Goal: Task Accomplishment & Management: Manage account settings

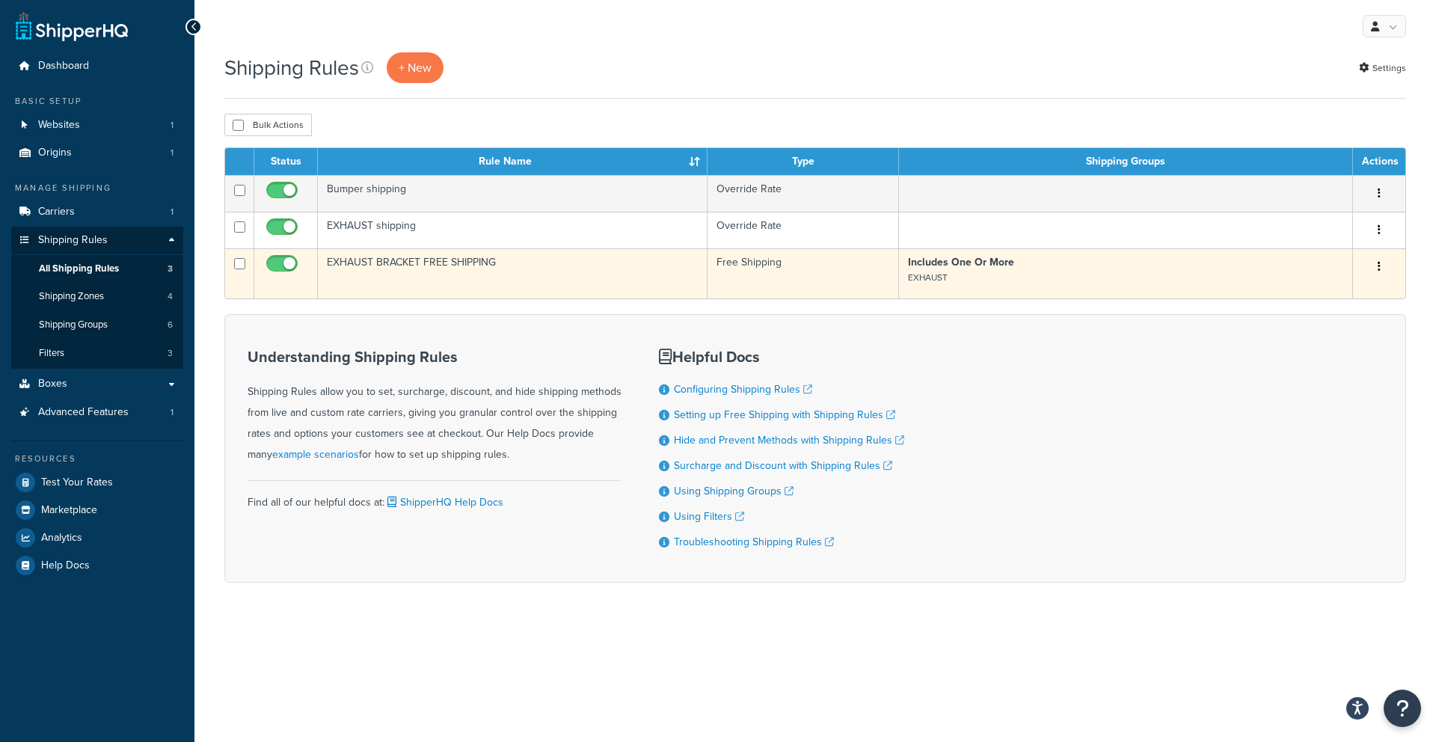
click at [1377, 268] on icon "button" at bounding box center [1378, 266] width 3 height 10
click at [1340, 287] on link "Edit" at bounding box center [1330, 295] width 118 height 31
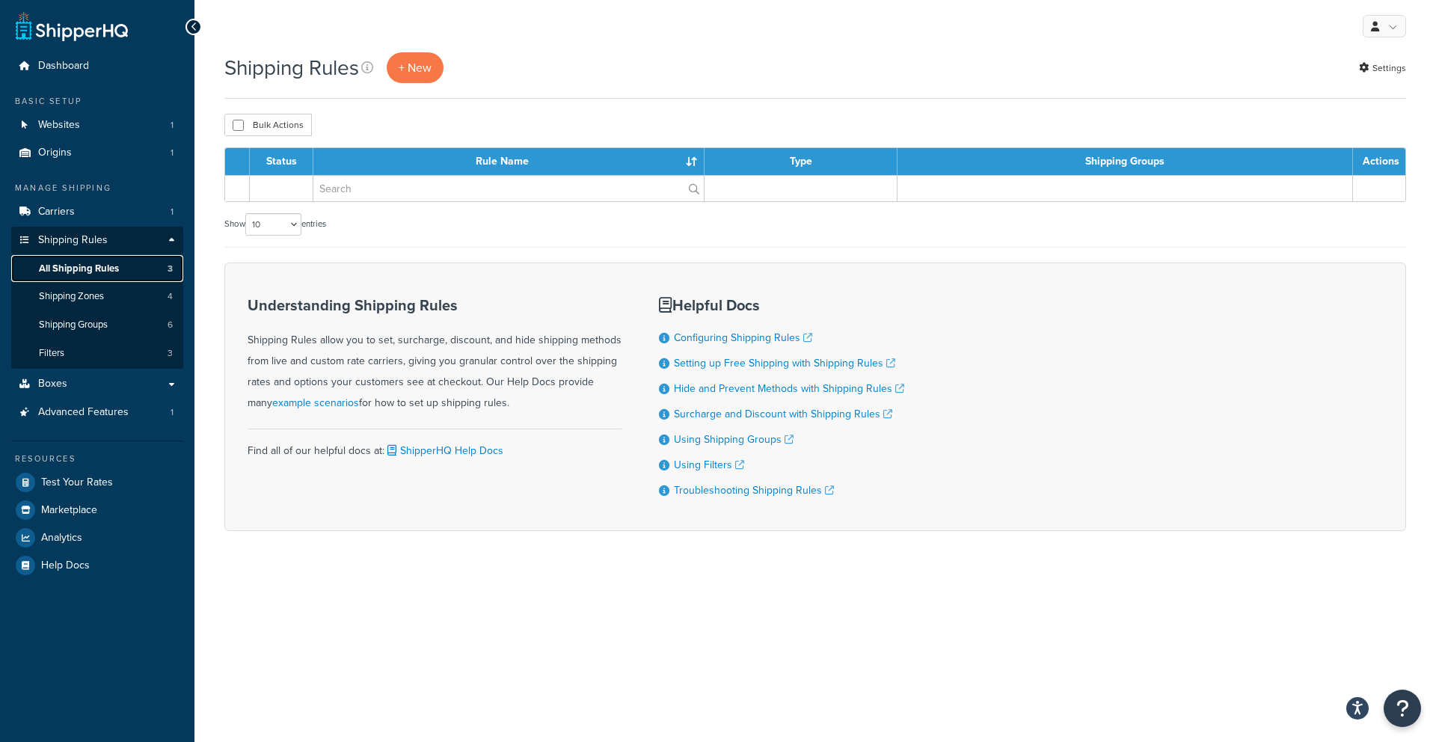
click at [117, 273] on span "All Shipping Rules" at bounding box center [79, 268] width 80 height 13
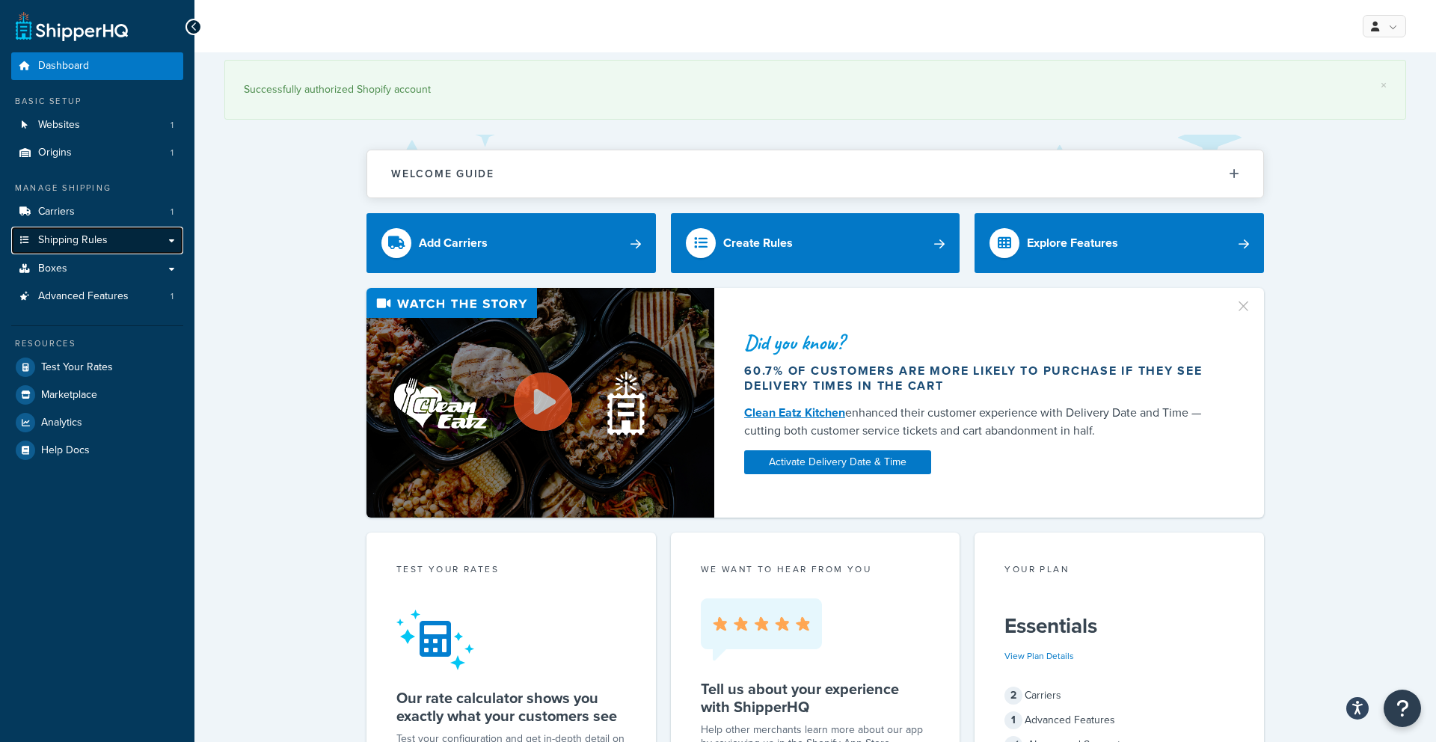
click at [113, 249] on link "Shipping Rules" at bounding box center [97, 241] width 172 height 28
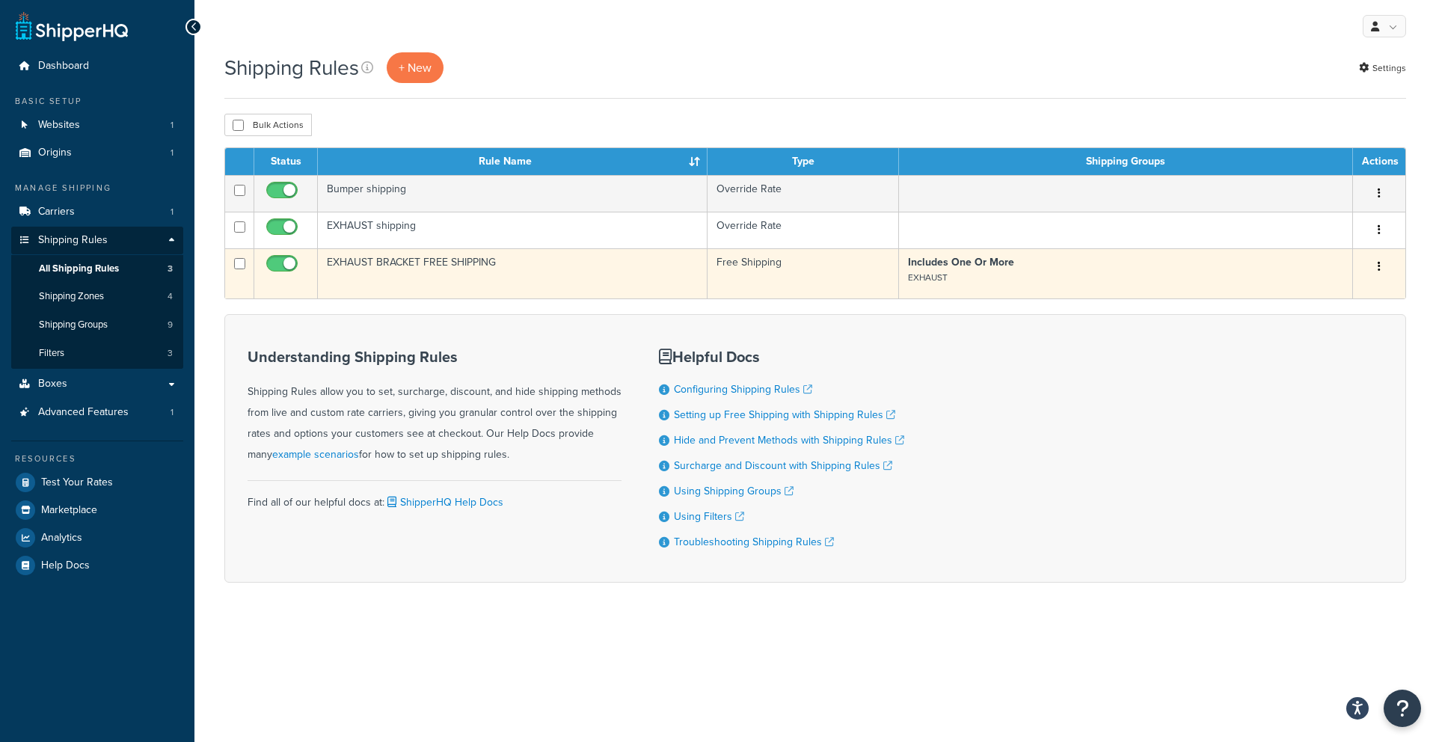
click at [1388, 271] on button "button" at bounding box center [1378, 267] width 21 height 24
click at [1318, 298] on link "Edit" at bounding box center [1330, 295] width 118 height 31
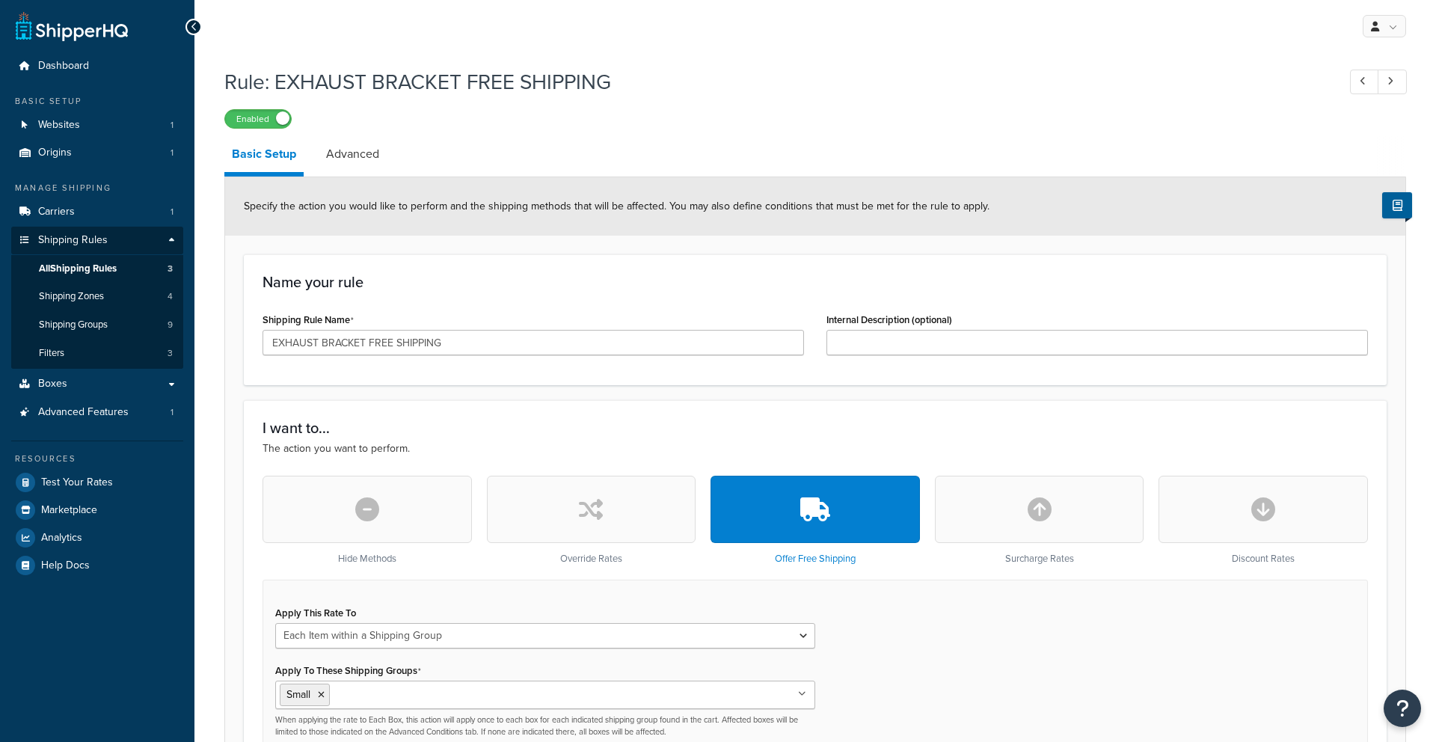
select select "ITEM"
click at [370, 159] on link "Advanced" at bounding box center [353, 154] width 68 height 36
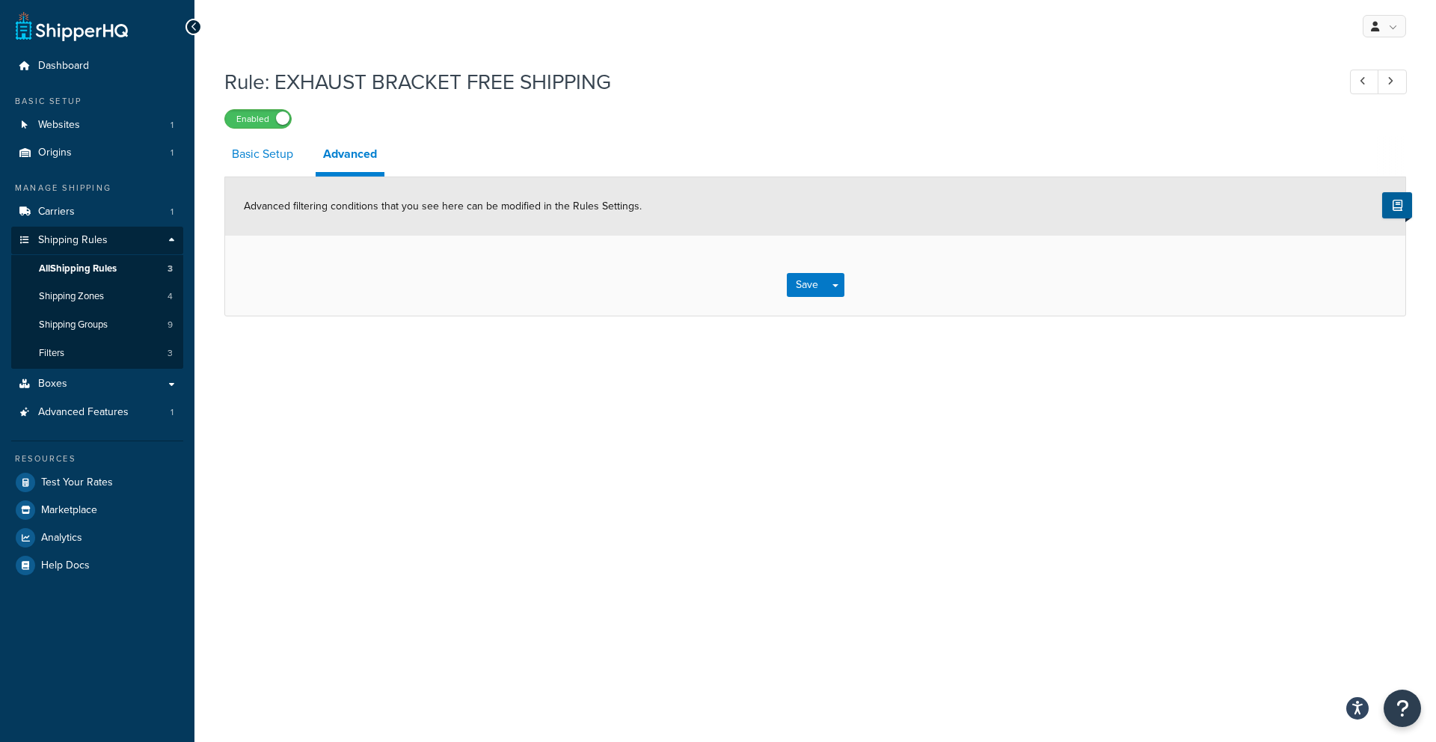
click at [262, 168] on link "Basic Setup" at bounding box center [262, 154] width 76 height 36
select select "ITEM"
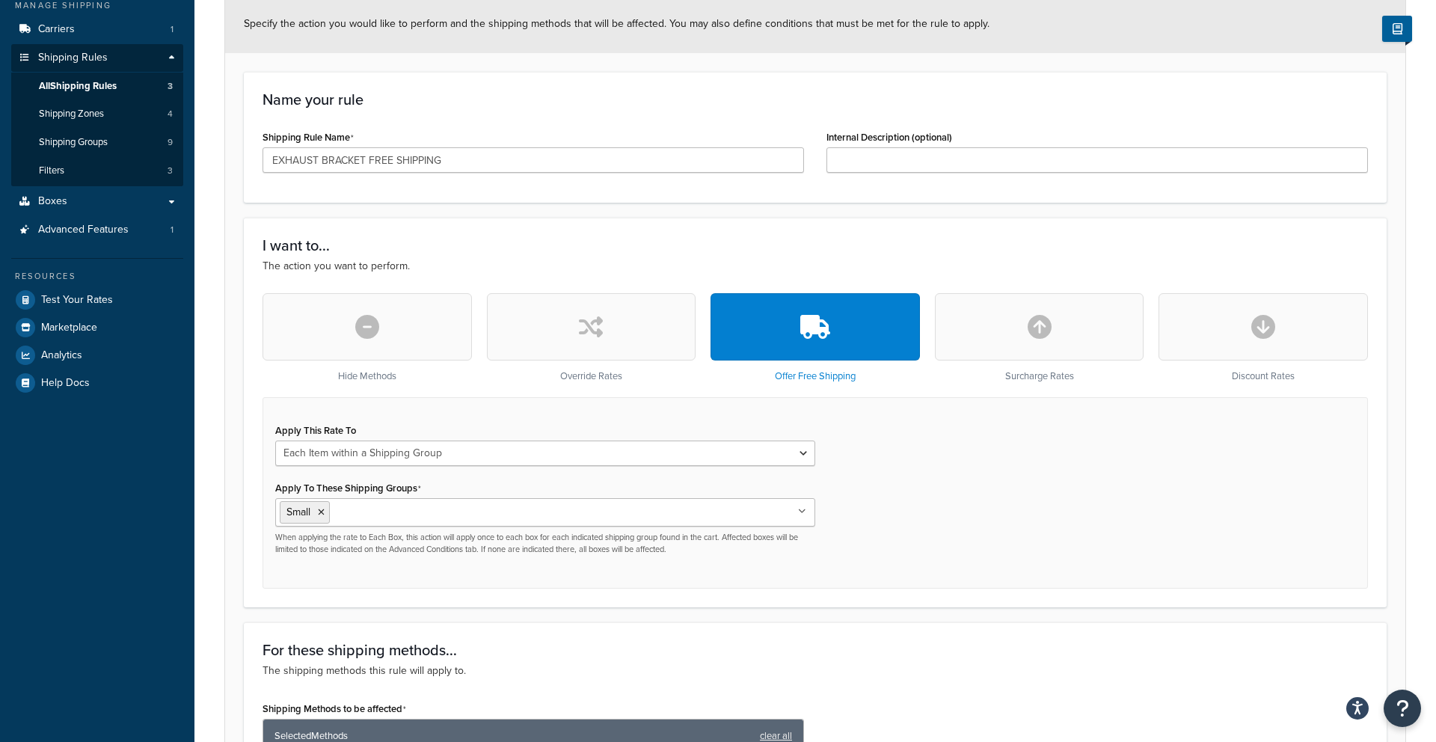
scroll to position [185, 0]
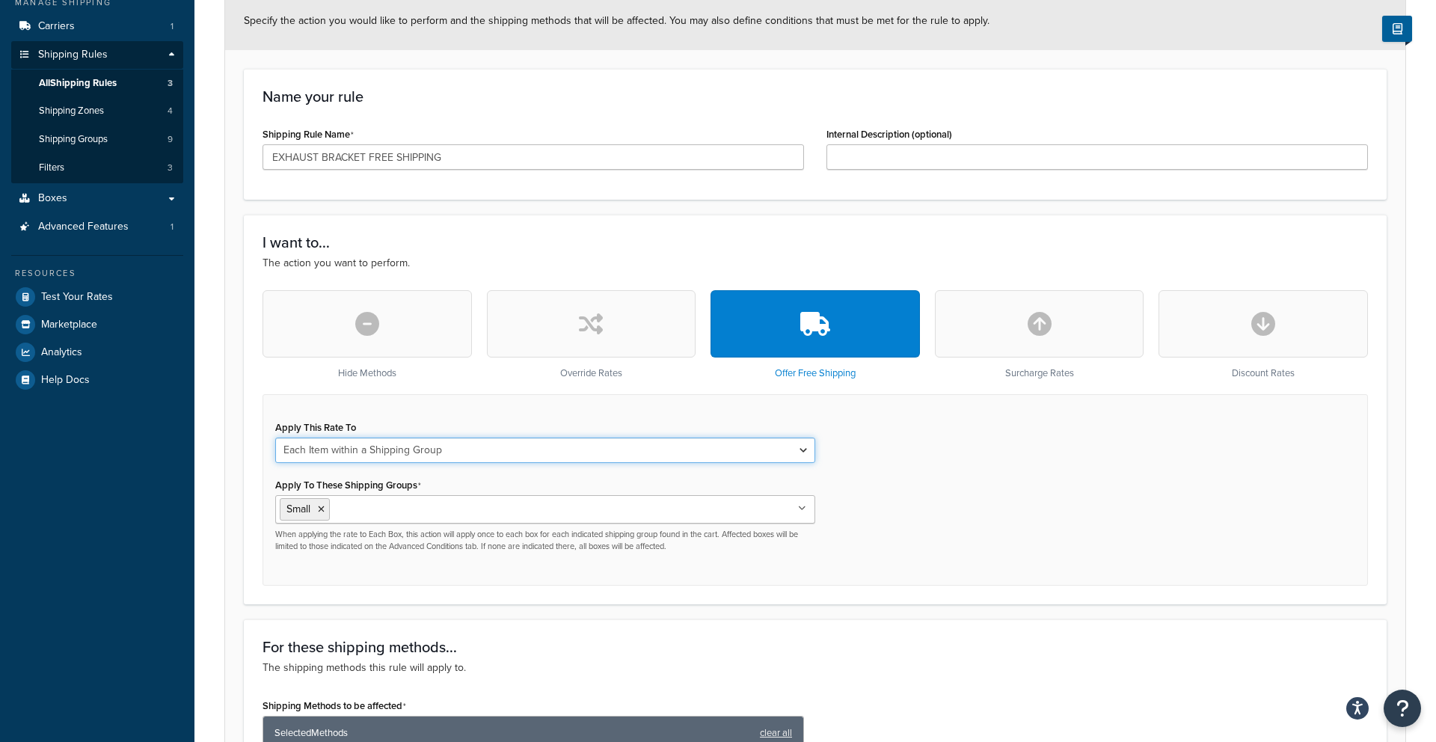
click at [428, 449] on select "Each Shipment in the Cart Each Shipping Group in the Cart Each Item within a Sh…" at bounding box center [545, 449] width 540 height 25
click at [1211, 326] on button "button" at bounding box center [1262, 323] width 209 height 67
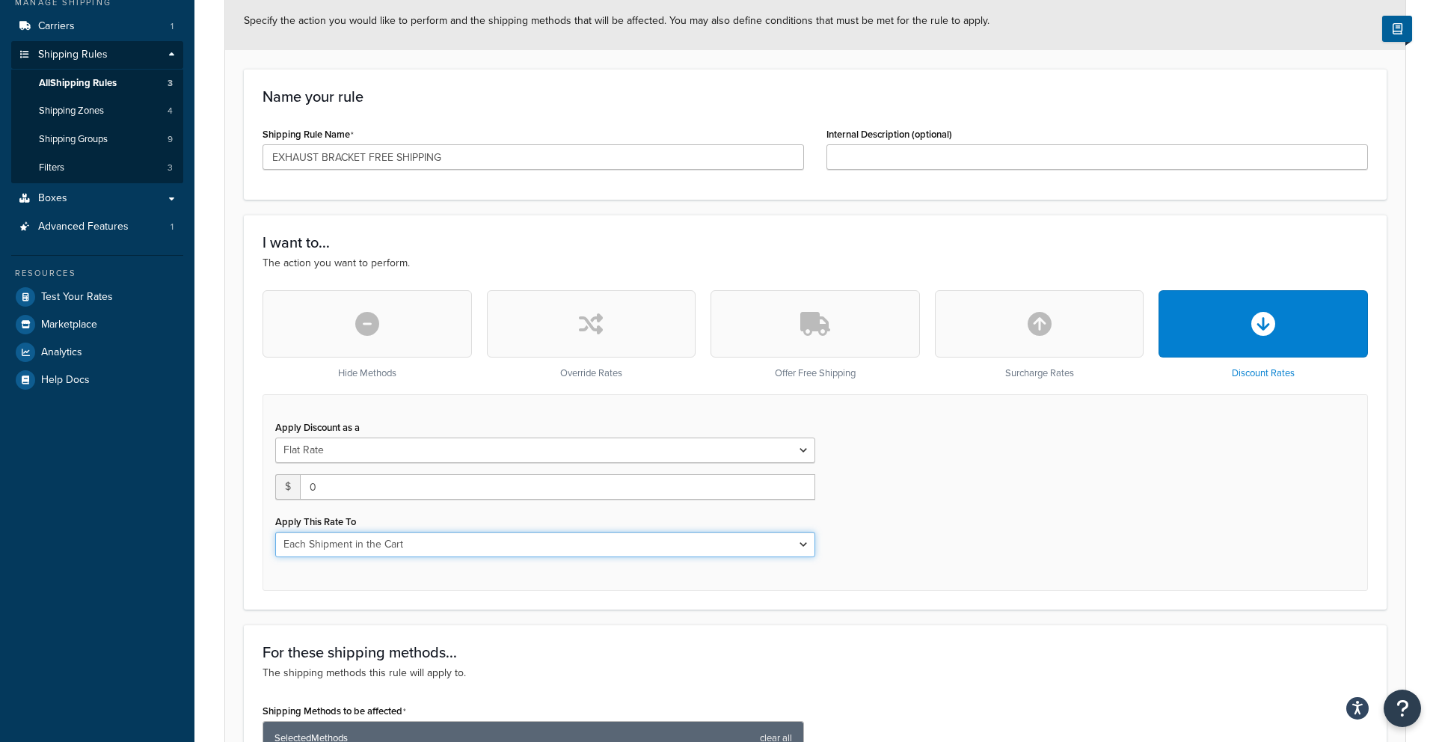
click at [375, 553] on select "Each Shipment in the Cart Each Shipping Group in the Cart Each Item within a Sh…" at bounding box center [545, 544] width 540 height 25
select select "ITEM"
click at [275, 532] on select "Each Shipment in the Cart Each Shipping Group in the Cart Each Item within a Sh…" at bounding box center [545, 544] width 540 height 25
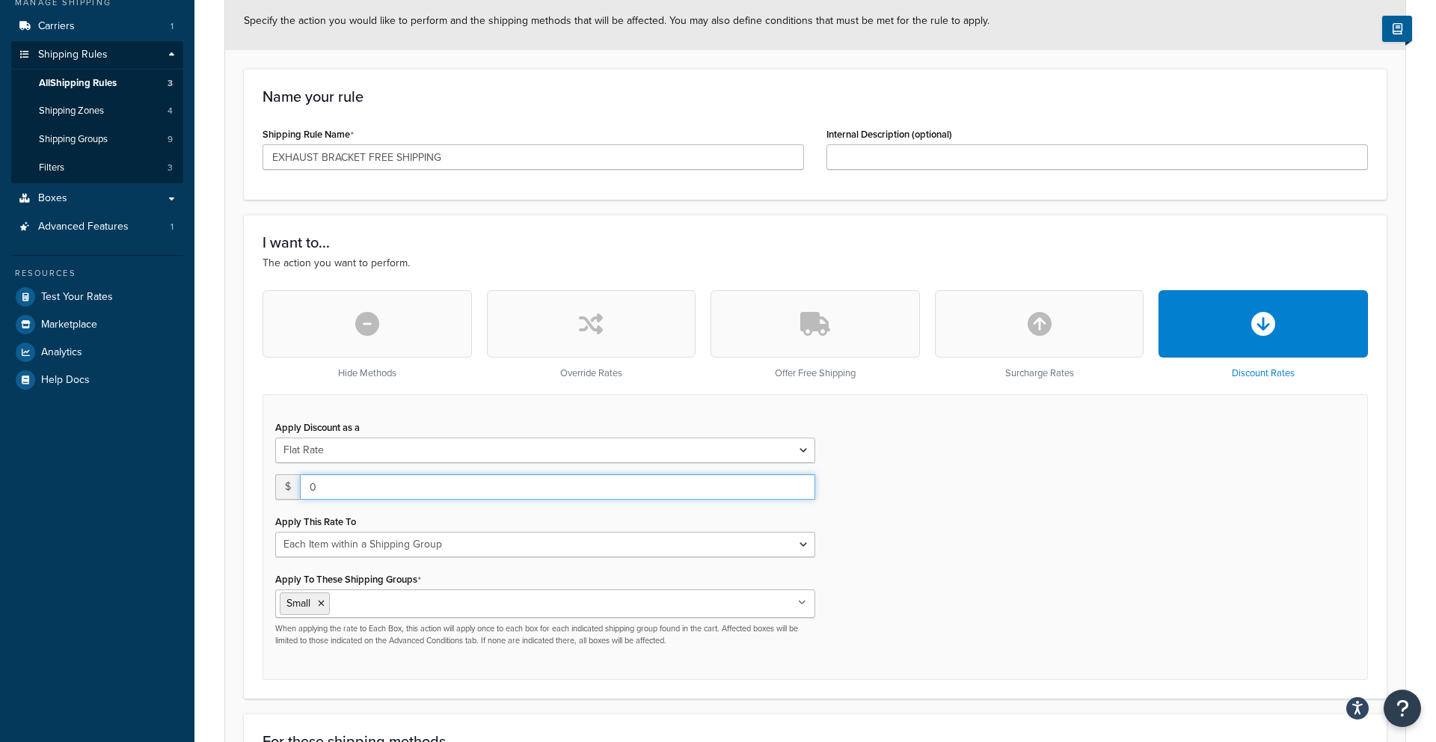
click at [354, 490] on input "0" at bounding box center [557, 486] width 515 height 25
click at [344, 455] on select "Flat Rate Percentage Flat Rate & Percentage" at bounding box center [545, 449] width 540 height 25
click at [337, 488] on input "0" at bounding box center [557, 486] width 515 height 25
click at [375, 485] on input "0" at bounding box center [557, 486] width 515 height 25
click at [443, 456] on select "Flat Rate Percentage Flat Rate & Percentage" at bounding box center [545, 449] width 540 height 25
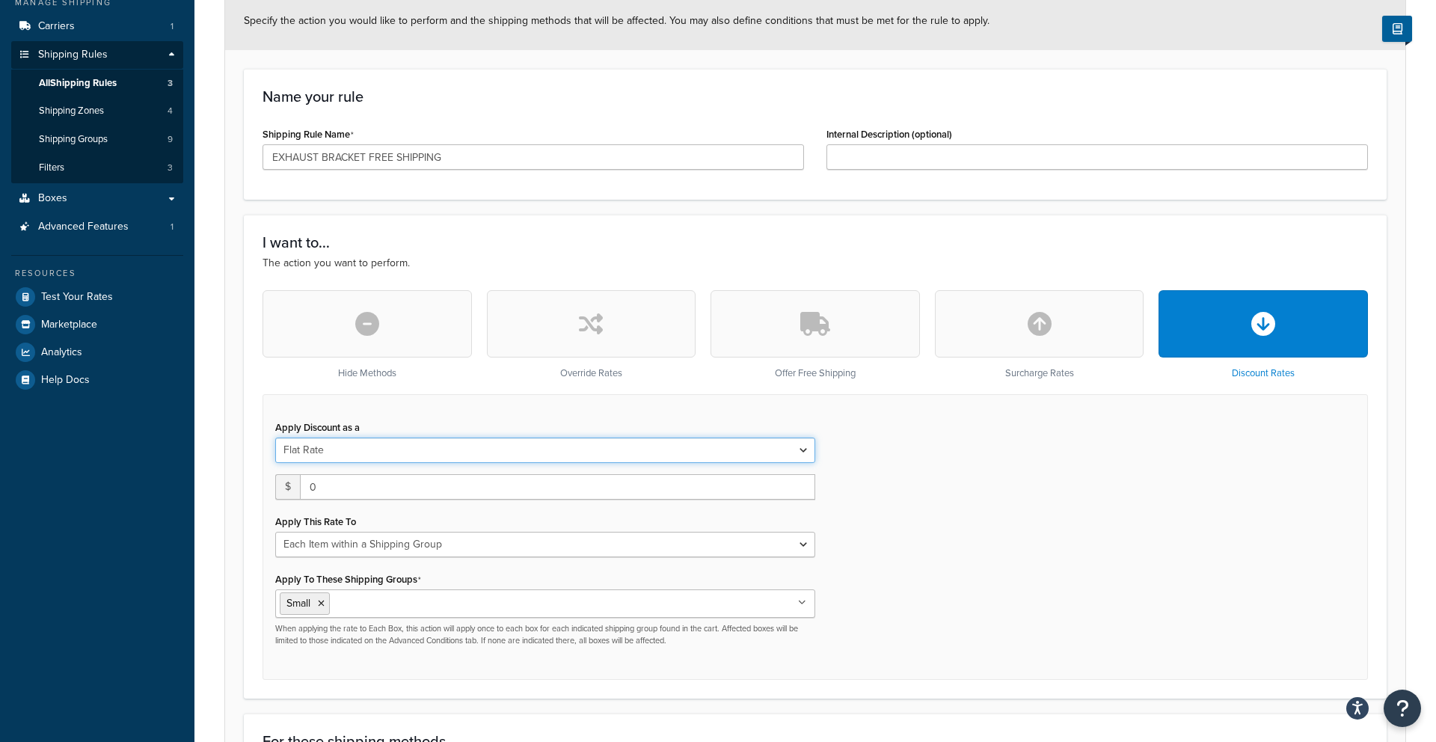
select select "PERCENTAGE"
click at [275, 437] on select "Flat Rate Percentage Flat Rate & Percentage" at bounding box center [545, 449] width 540 height 25
select select "ORDER"
click at [385, 490] on input "0.0" at bounding box center [391, 486] width 233 height 25
type input "0.0100"
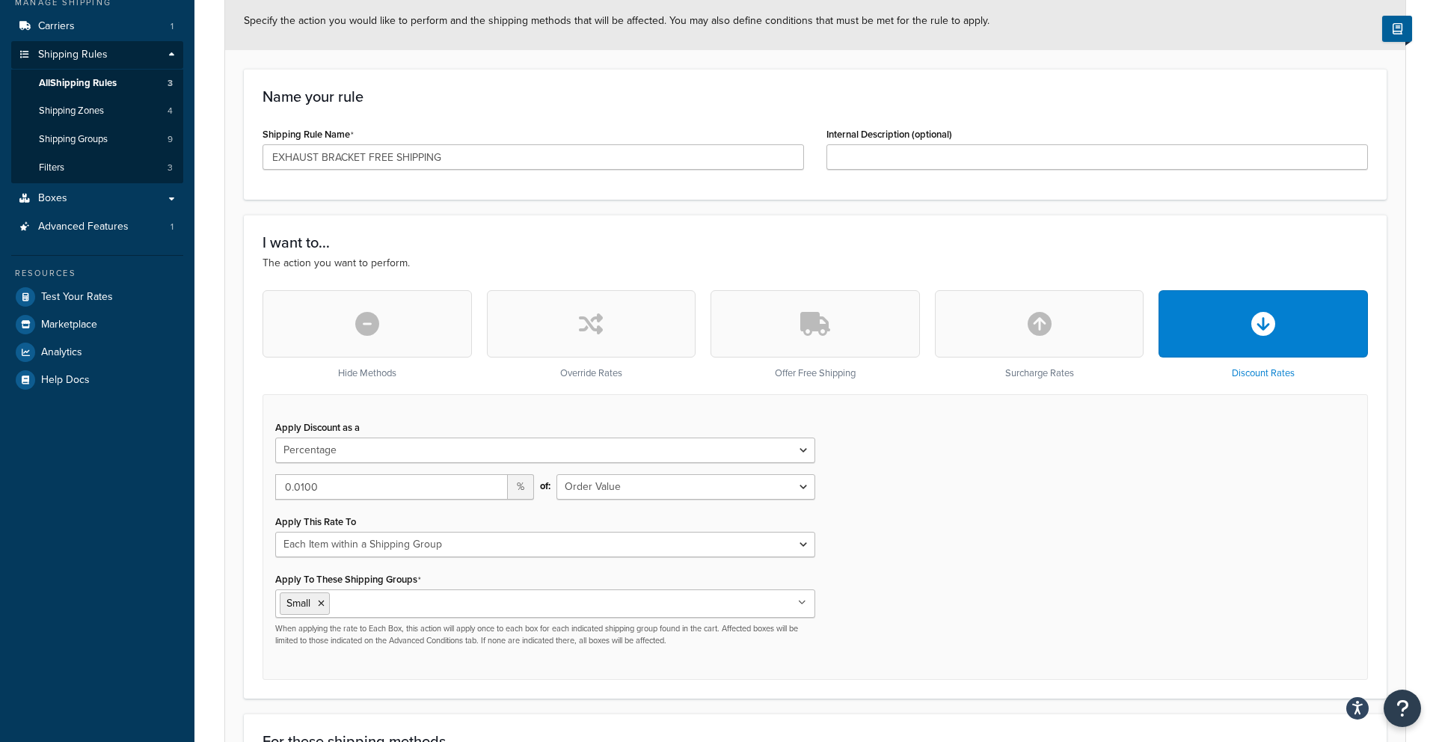
drag, startPoint x: 444, startPoint y: 527, endPoint x: 437, endPoint y: 521, distance: 9.6
click at [444, 527] on div "Apply This Rate To Each Shipment in the Cart Each Shipping Group in the Cart Ea…" at bounding box center [545, 534] width 540 height 46
drag, startPoint x: 331, startPoint y: 488, endPoint x: 211, endPoint y: 484, distance: 119.7
click at [211, 484] on div "Rule: EXHAUST BRACKET FREE SHIPPING Enabled Basic Setup Advanced Specify the ac…" at bounding box center [814, 622] width 1241 height 1497
type input "100"
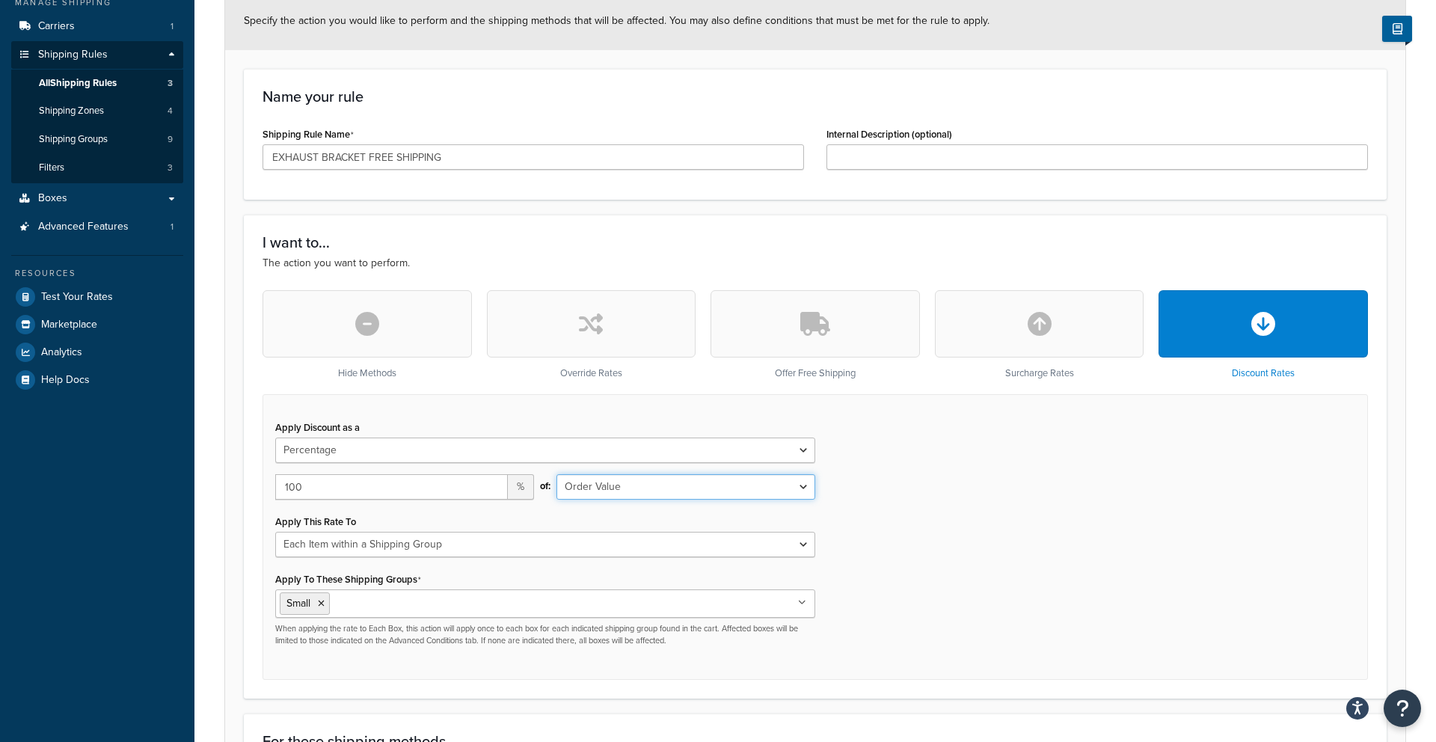
click at [606, 491] on select "Shipping Price Order Value" at bounding box center [685, 486] width 259 height 25
select select "SHIPPING"
click at [556, 474] on select "Shipping Price Order Value" at bounding box center [685, 486] width 259 height 25
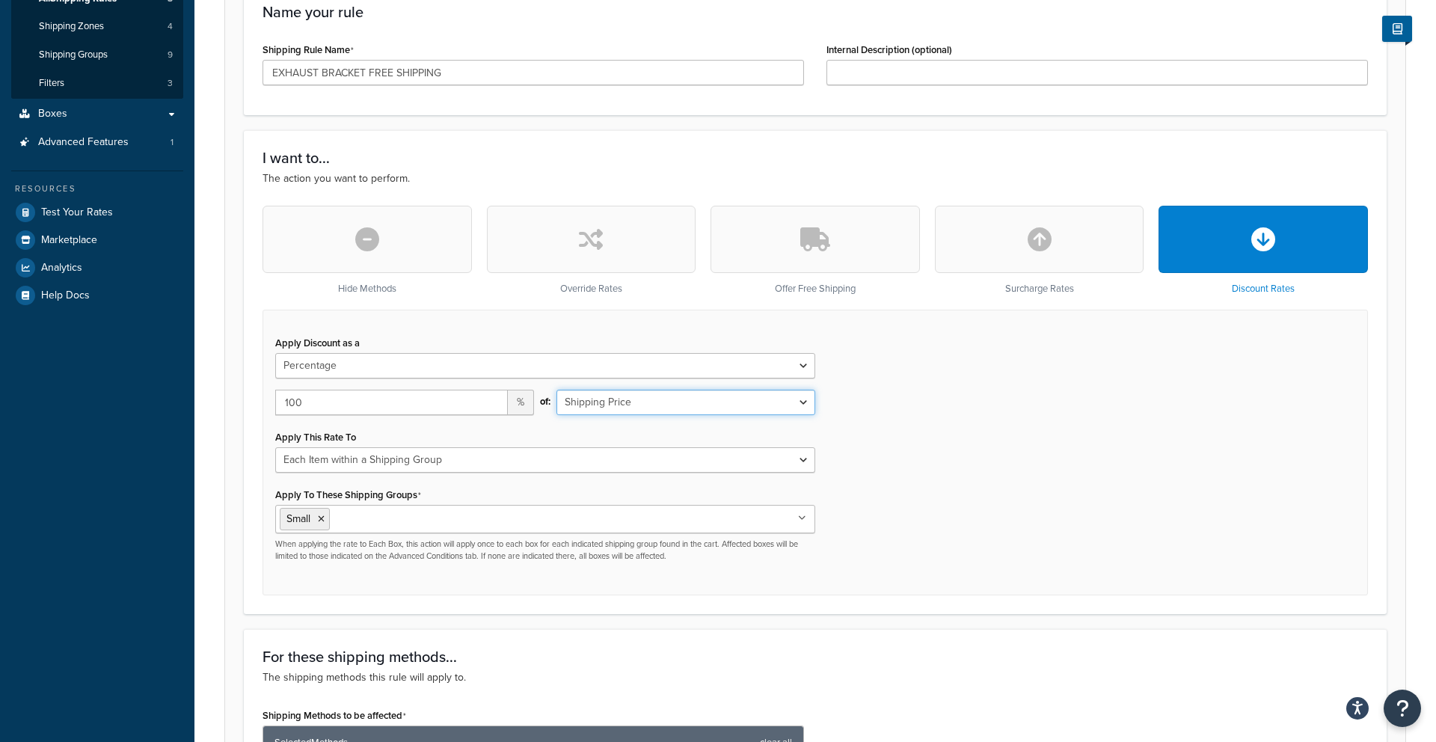
scroll to position [271, 0]
click at [865, 596] on div "I want to... The action you want to perform. Hide Methods Override Rates Offer …" at bounding box center [815, 371] width 1143 height 484
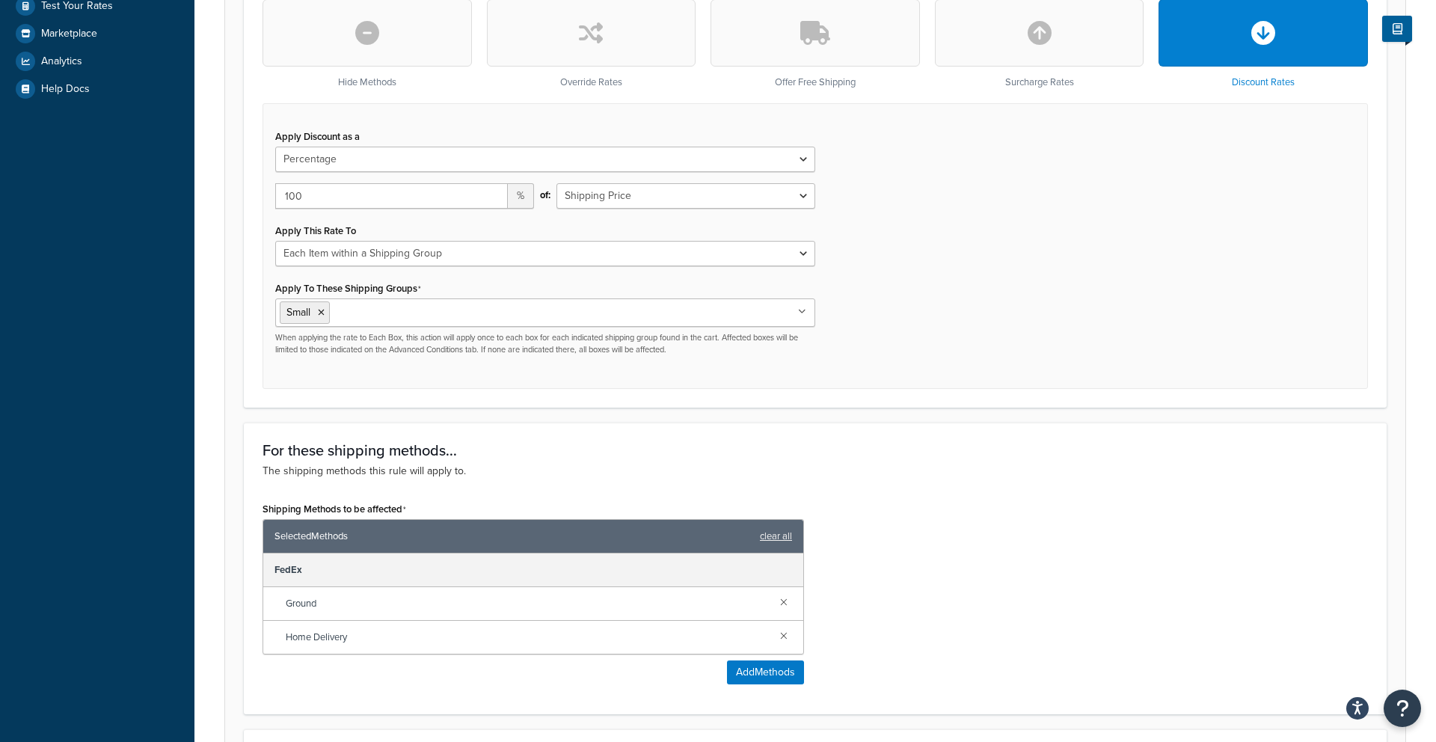
scroll to position [853, 0]
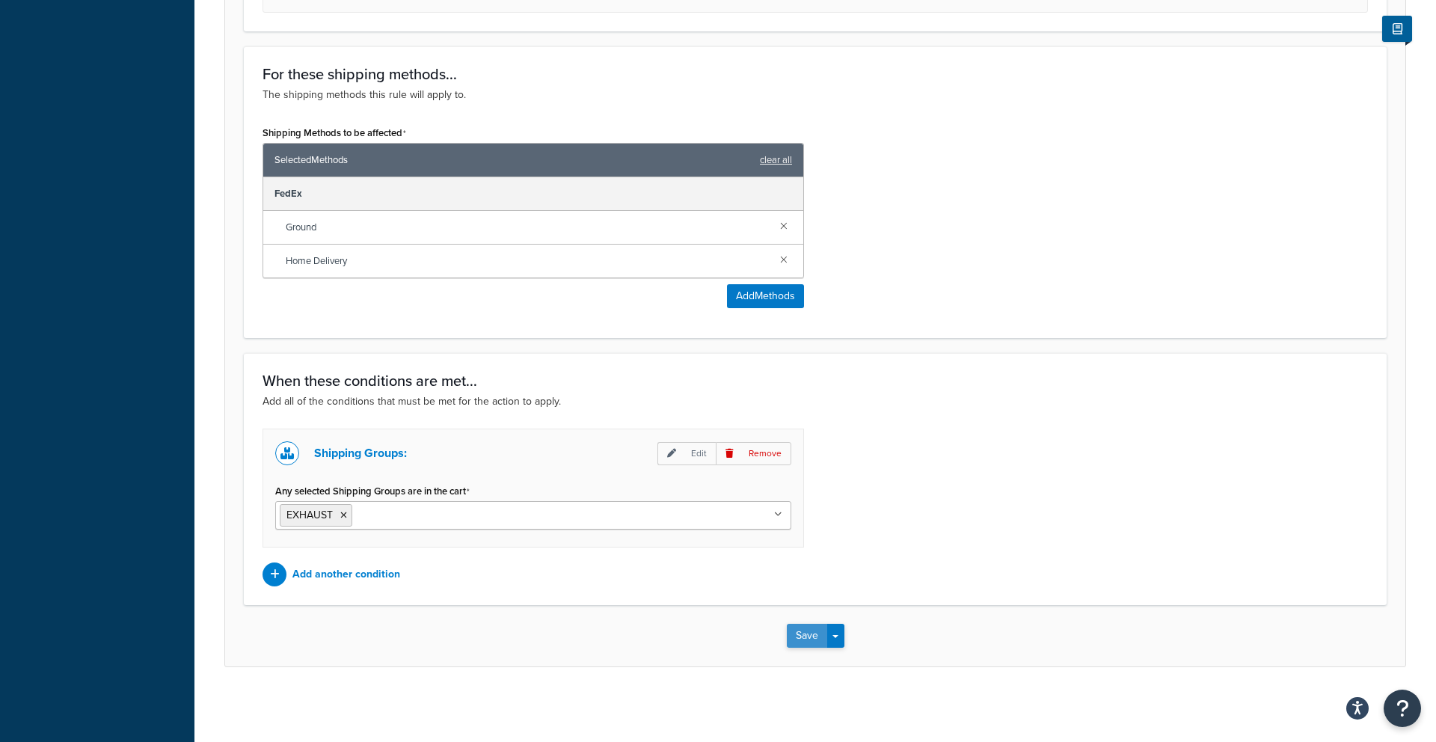
click at [813, 636] on button "Save" at bounding box center [807, 636] width 40 height 24
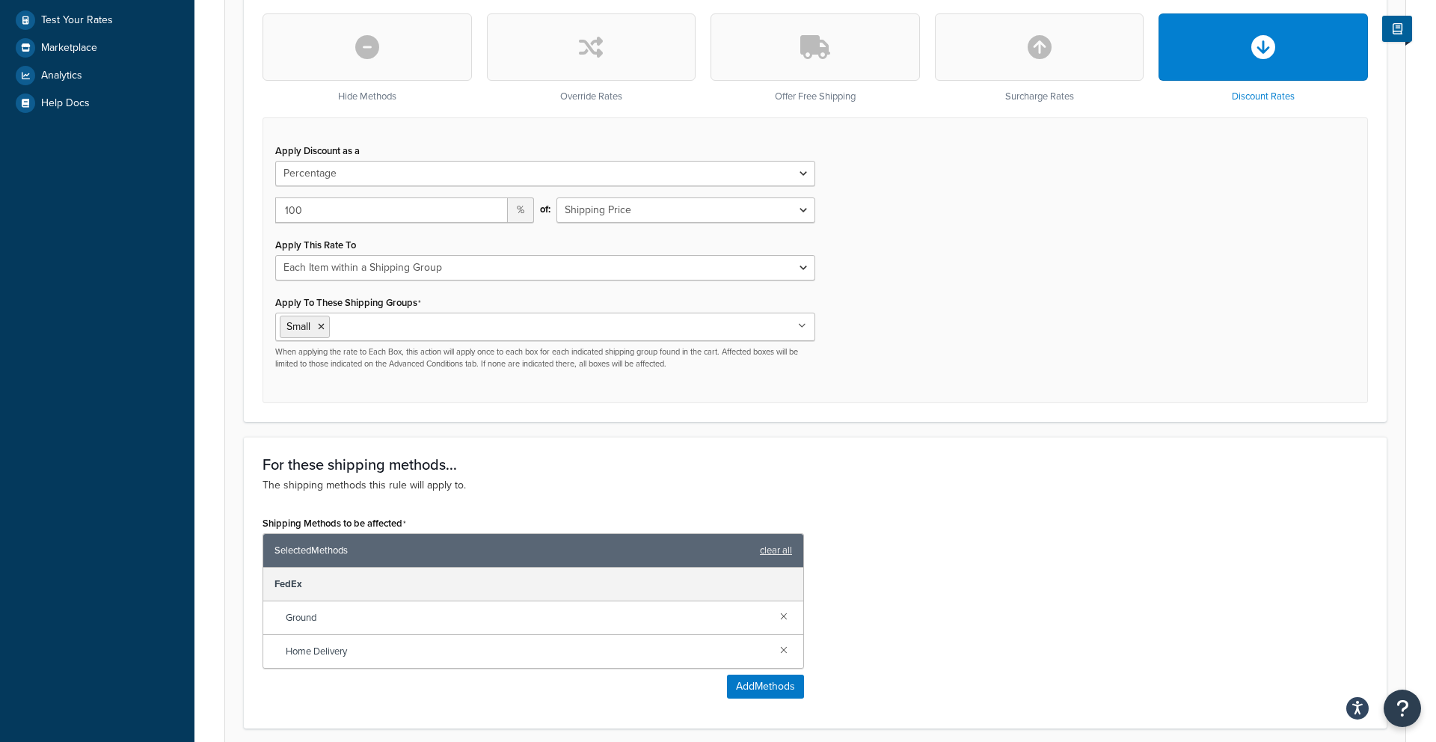
scroll to position [805, 0]
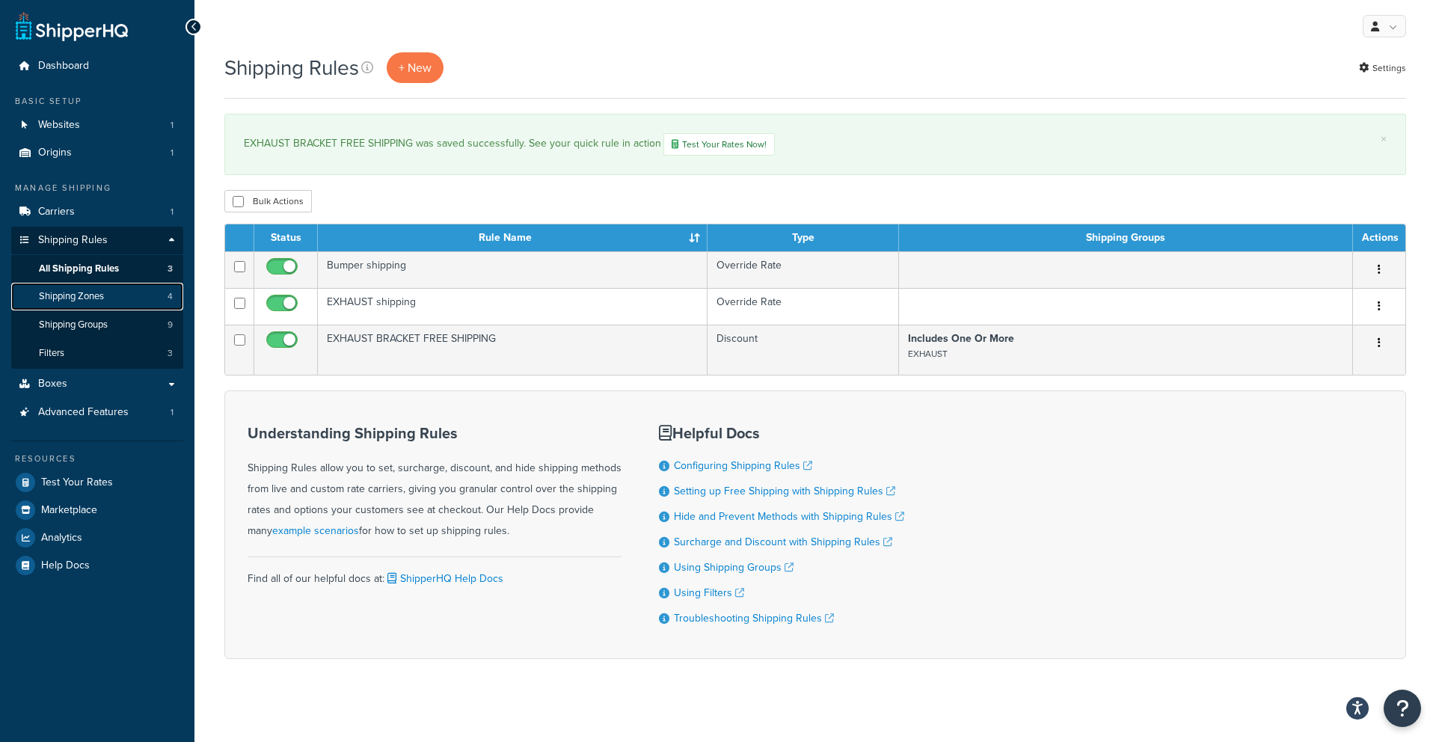
click at [96, 309] on link "Shipping Zones 4" at bounding box center [97, 297] width 172 height 28
click at [98, 328] on span "Shipping Groups" at bounding box center [73, 325] width 69 height 13
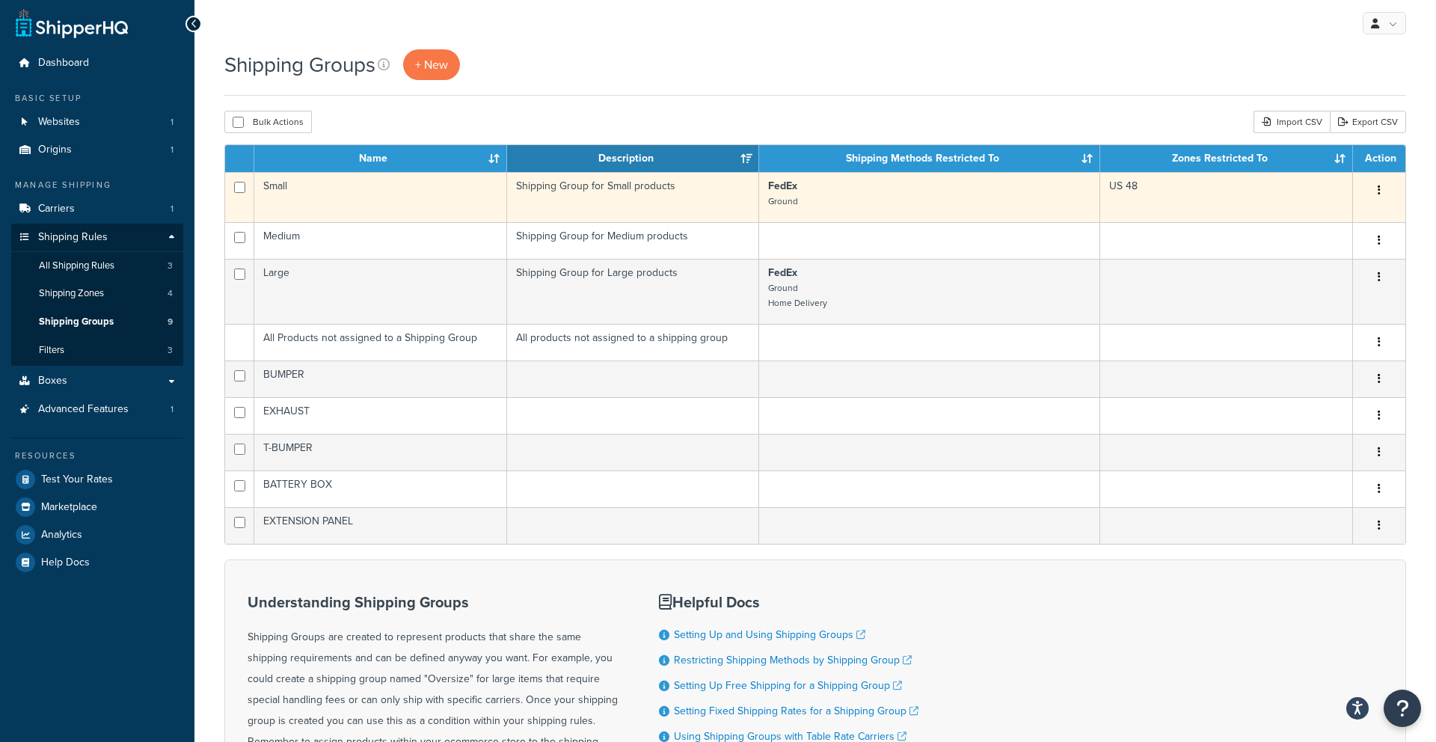
scroll to position [4, 0]
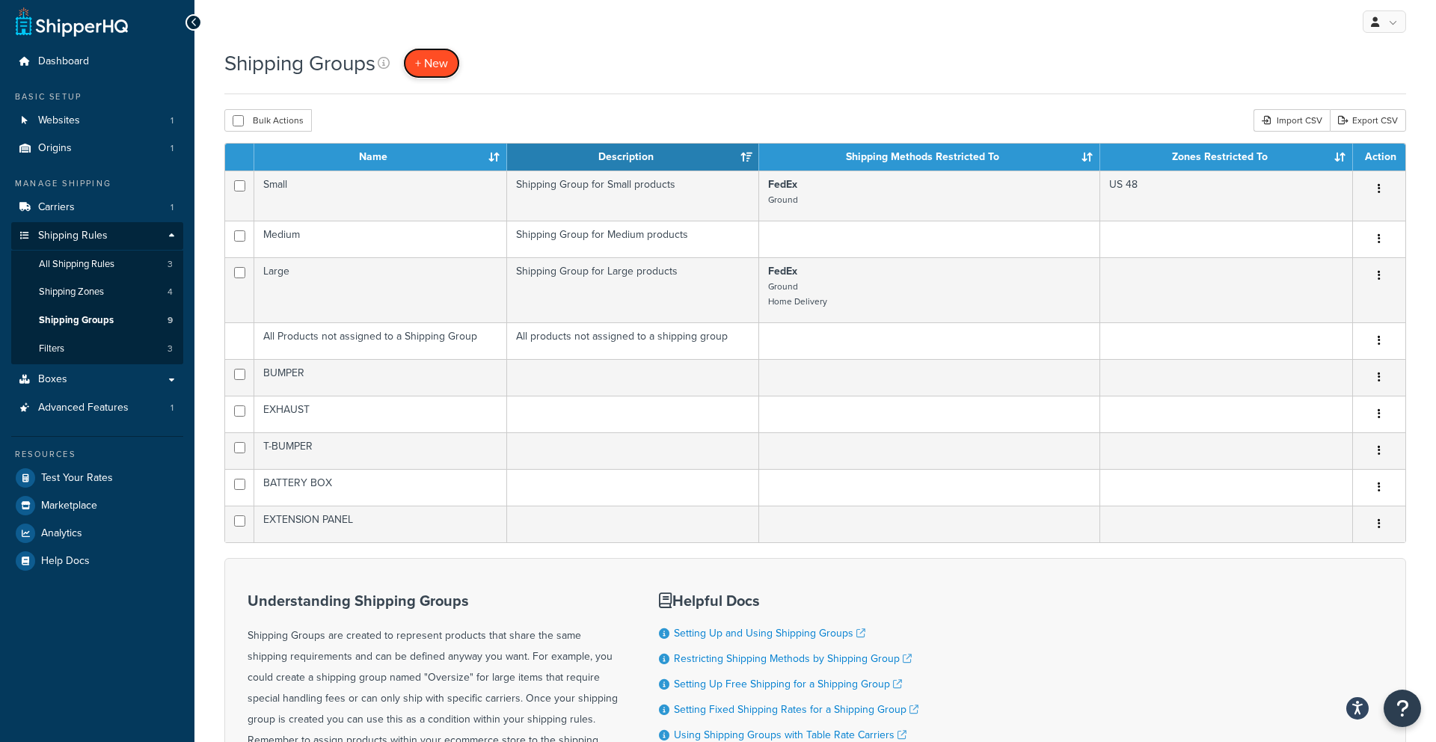
click at [434, 68] on span "+ New" at bounding box center [431, 63] width 33 height 17
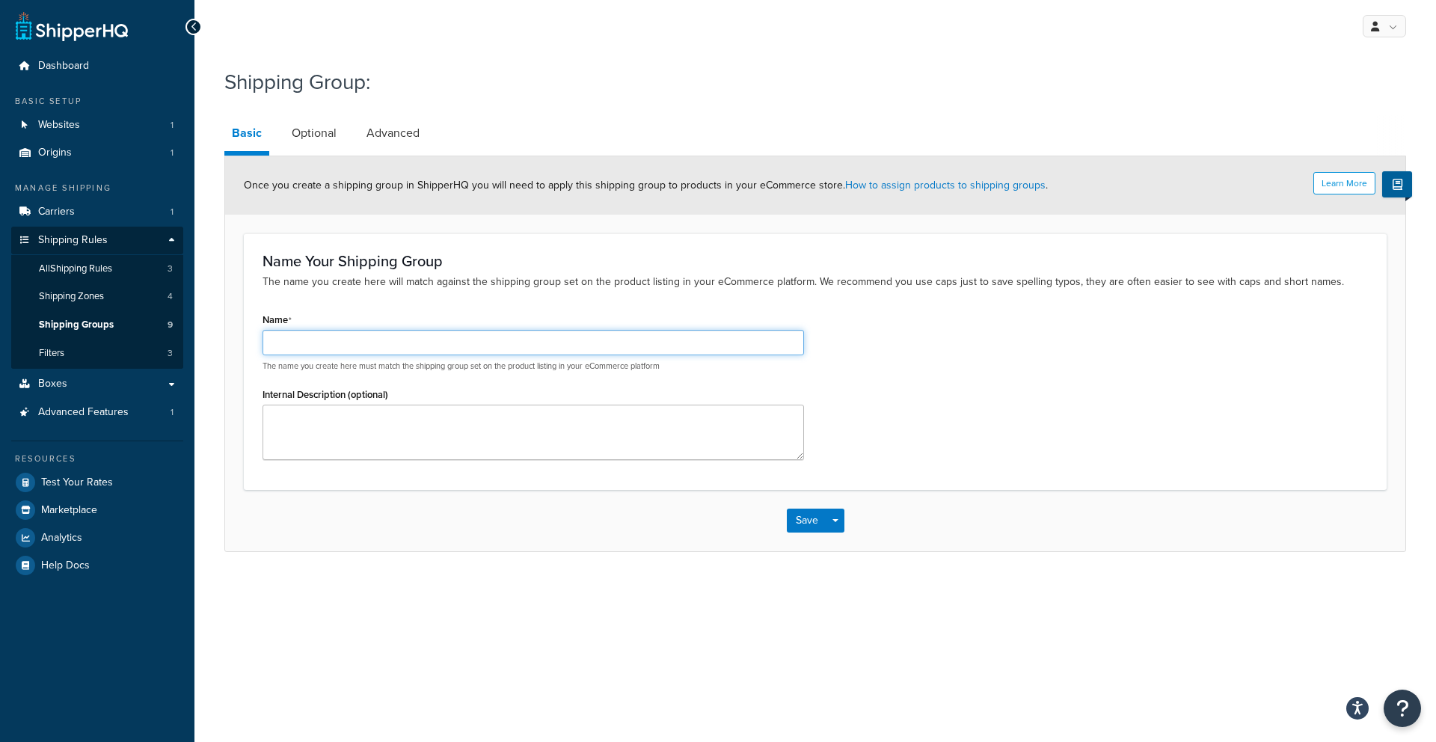
click at [417, 335] on input "Name" at bounding box center [532, 342] width 541 height 25
type input "EXHUAST BRACKETS"
click at [805, 526] on button "Save" at bounding box center [807, 521] width 40 height 24
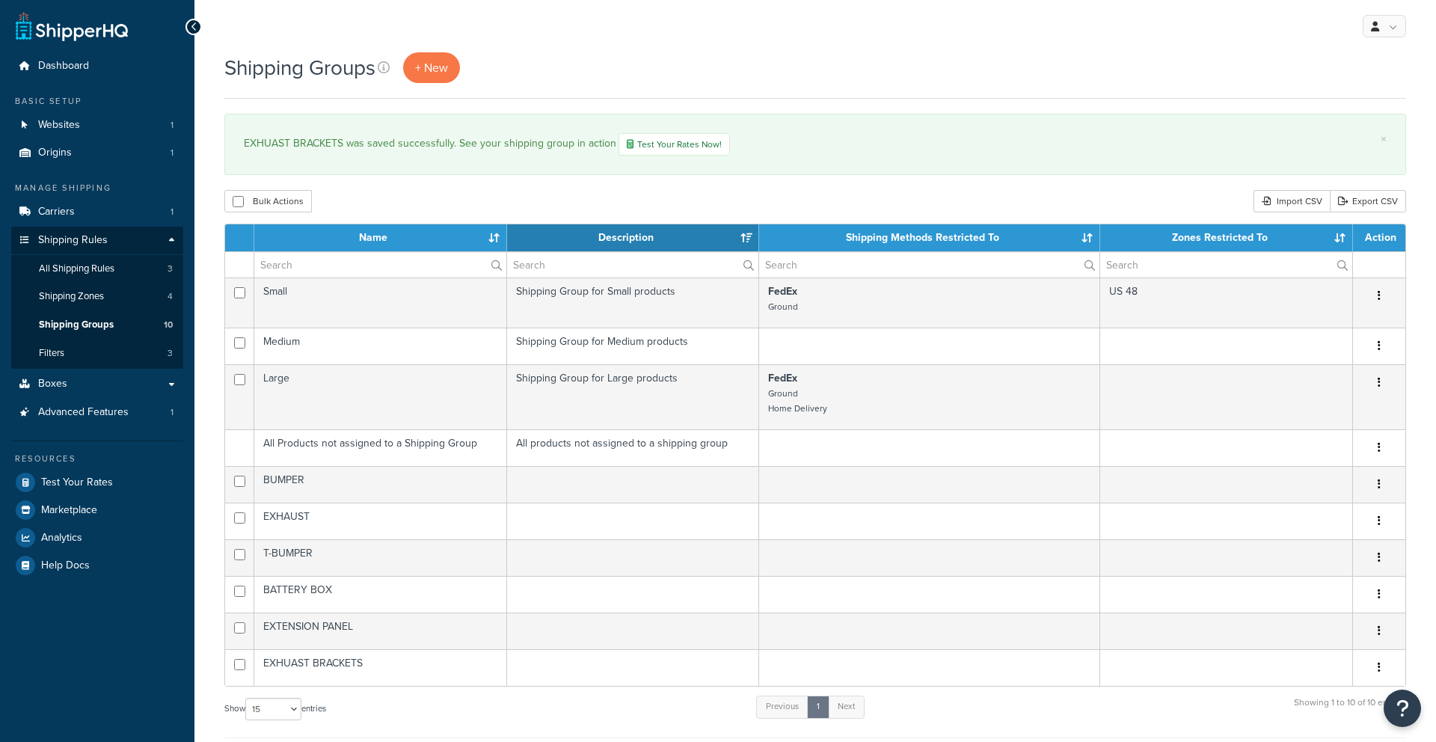
select select "15"
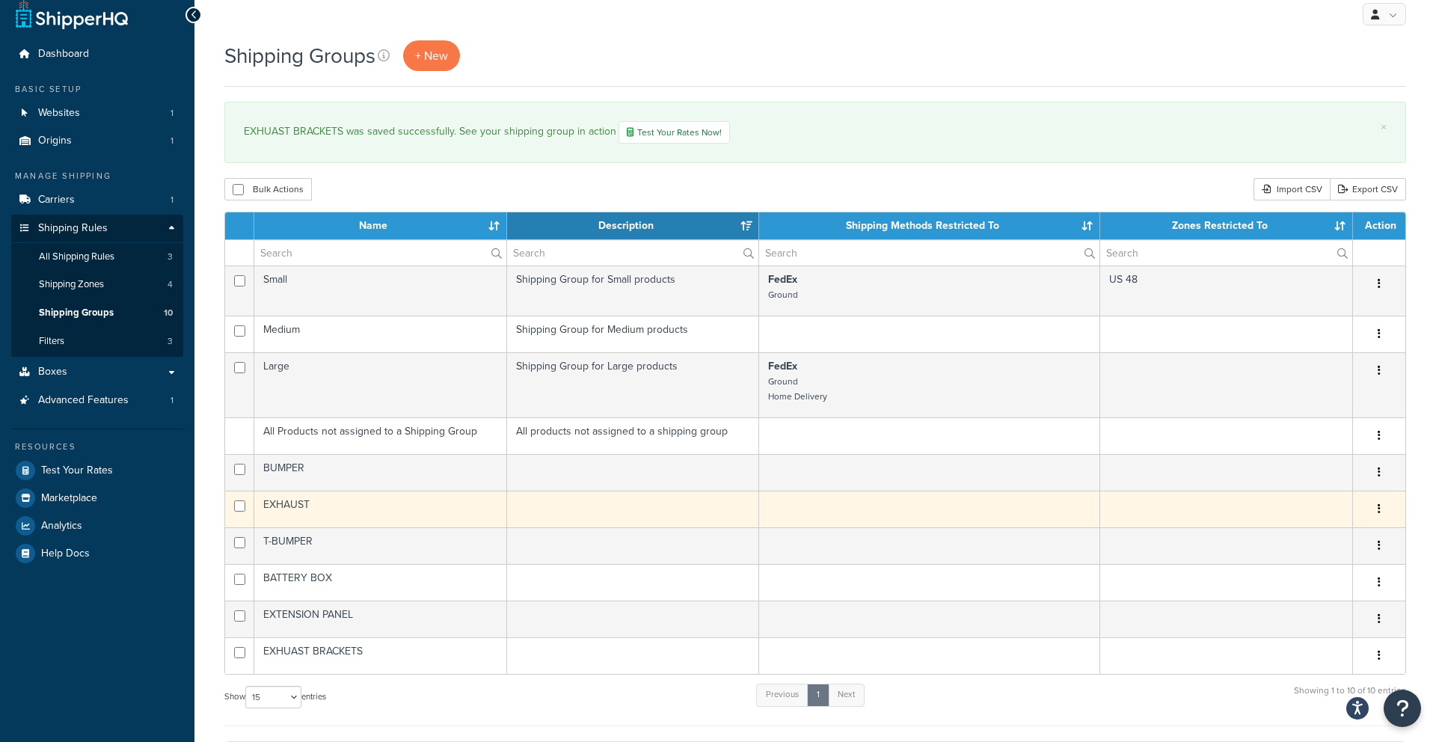
scroll to position [13, 0]
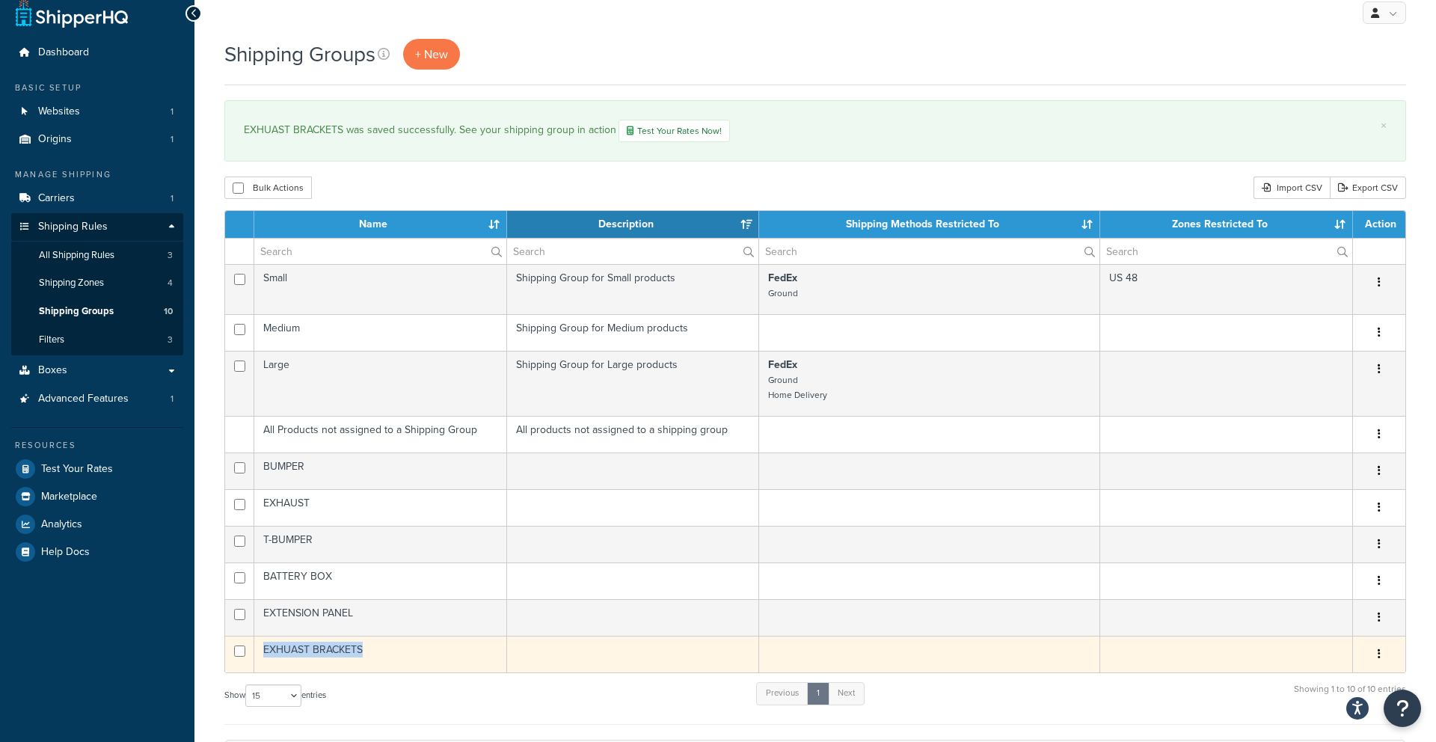
drag, startPoint x: 369, startPoint y: 651, endPoint x: 251, endPoint y: 645, distance: 117.6
click at [252, 645] on tr "EXHUAST BRACKETS Edit Duplicate [GEOGRAPHIC_DATA]" at bounding box center [815, 654] width 1180 height 37
copy tr "EXHUAST BRACKETS"
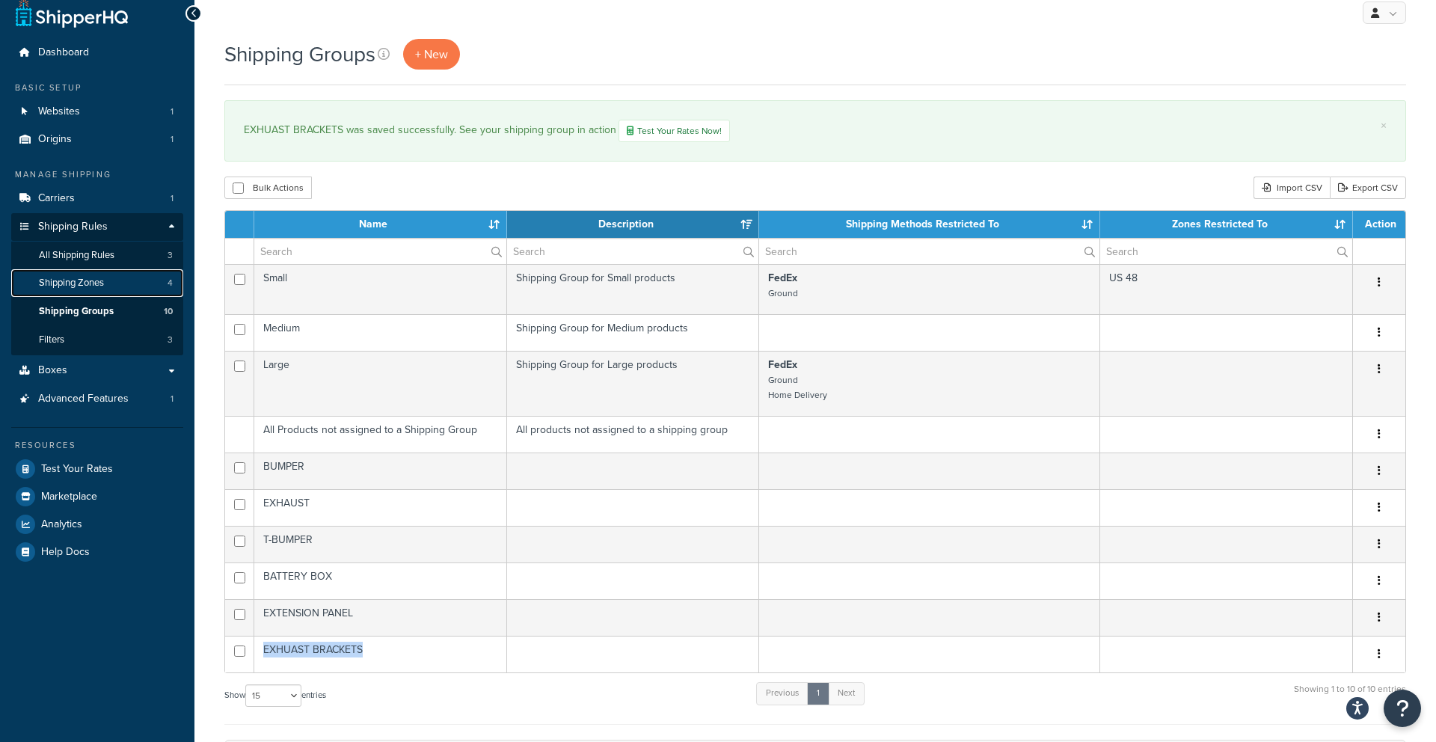
click at [76, 270] on link "Shipping Zones 4" at bounding box center [97, 283] width 172 height 28
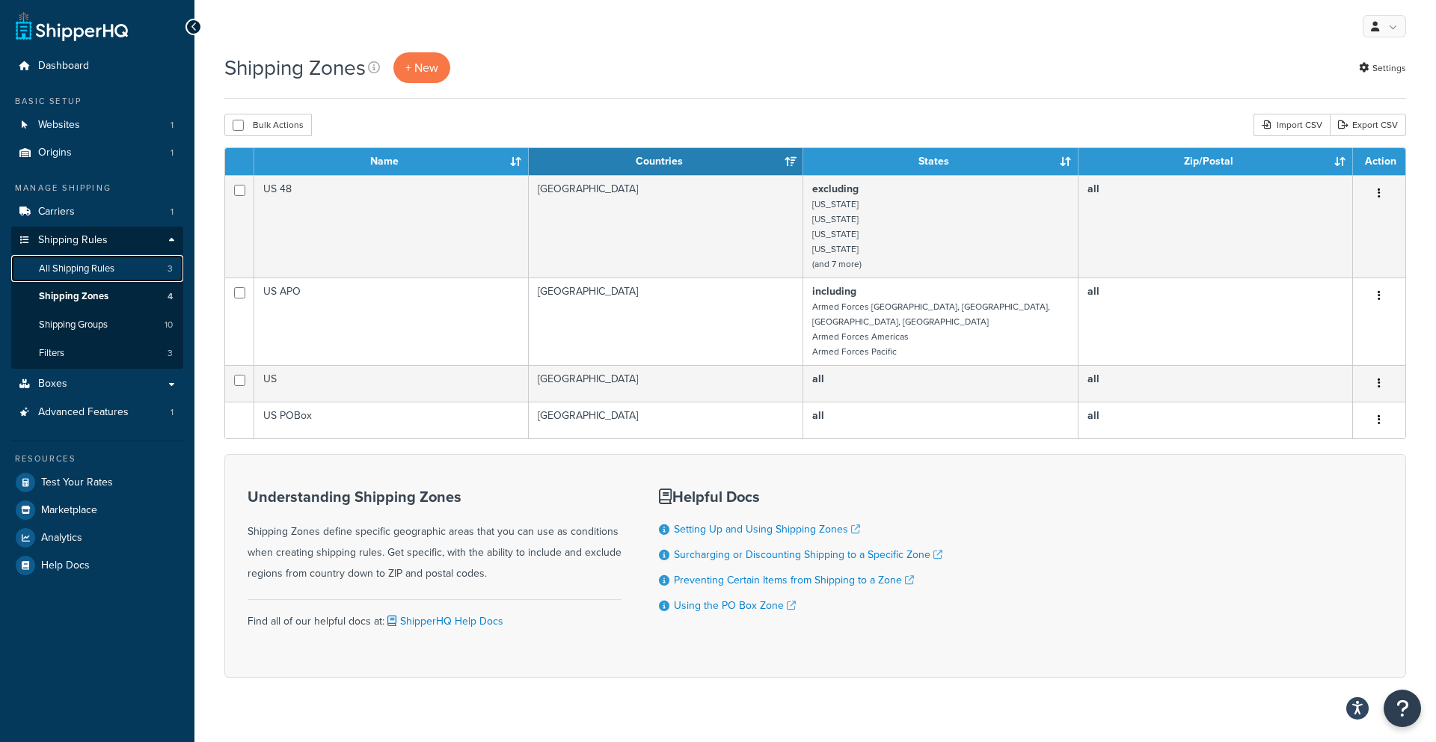
click at [107, 278] on link "All Shipping Rules 3" at bounding box center [97, 269] width 172 height 28
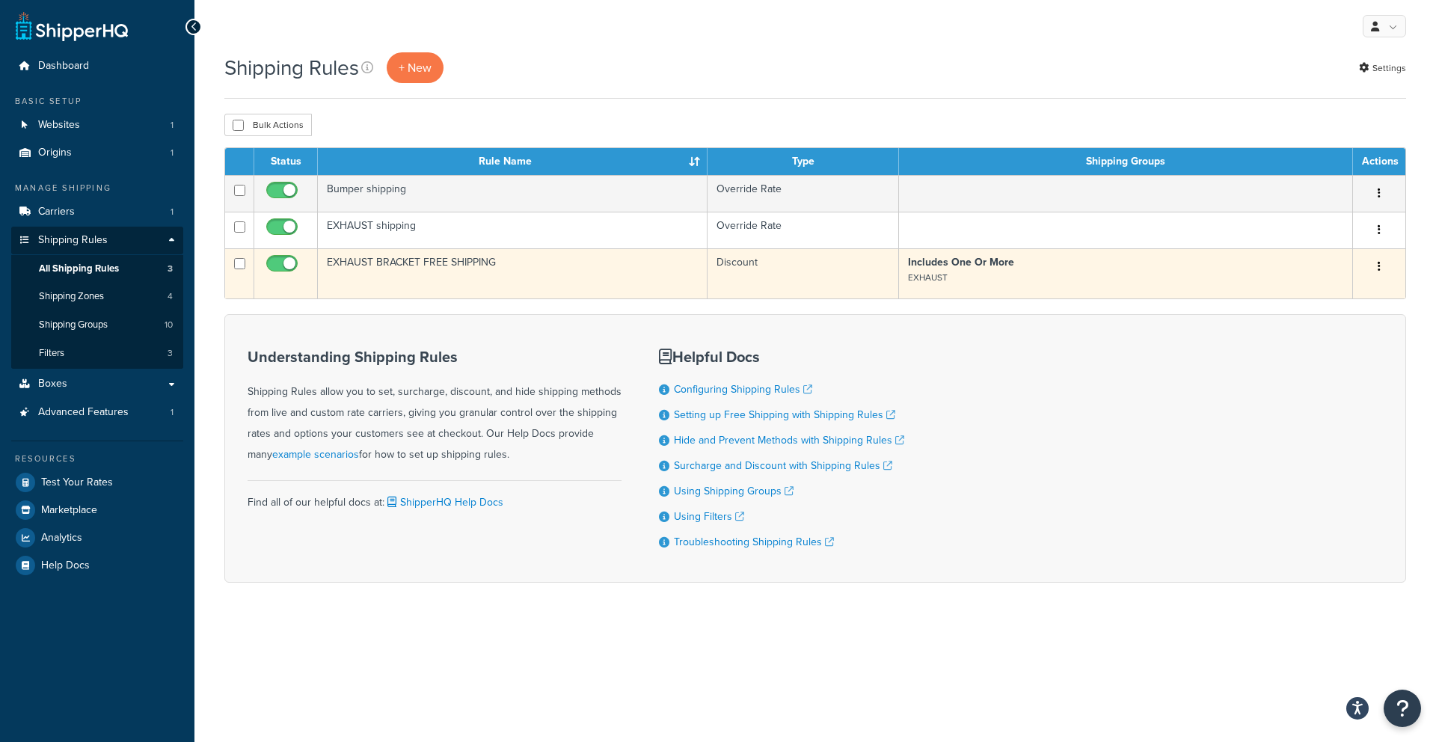
click at [423, 269] on td "EXHAUST BRACKET FREE SHIPPING" at bounding box center [513, 273] width 390 height 50
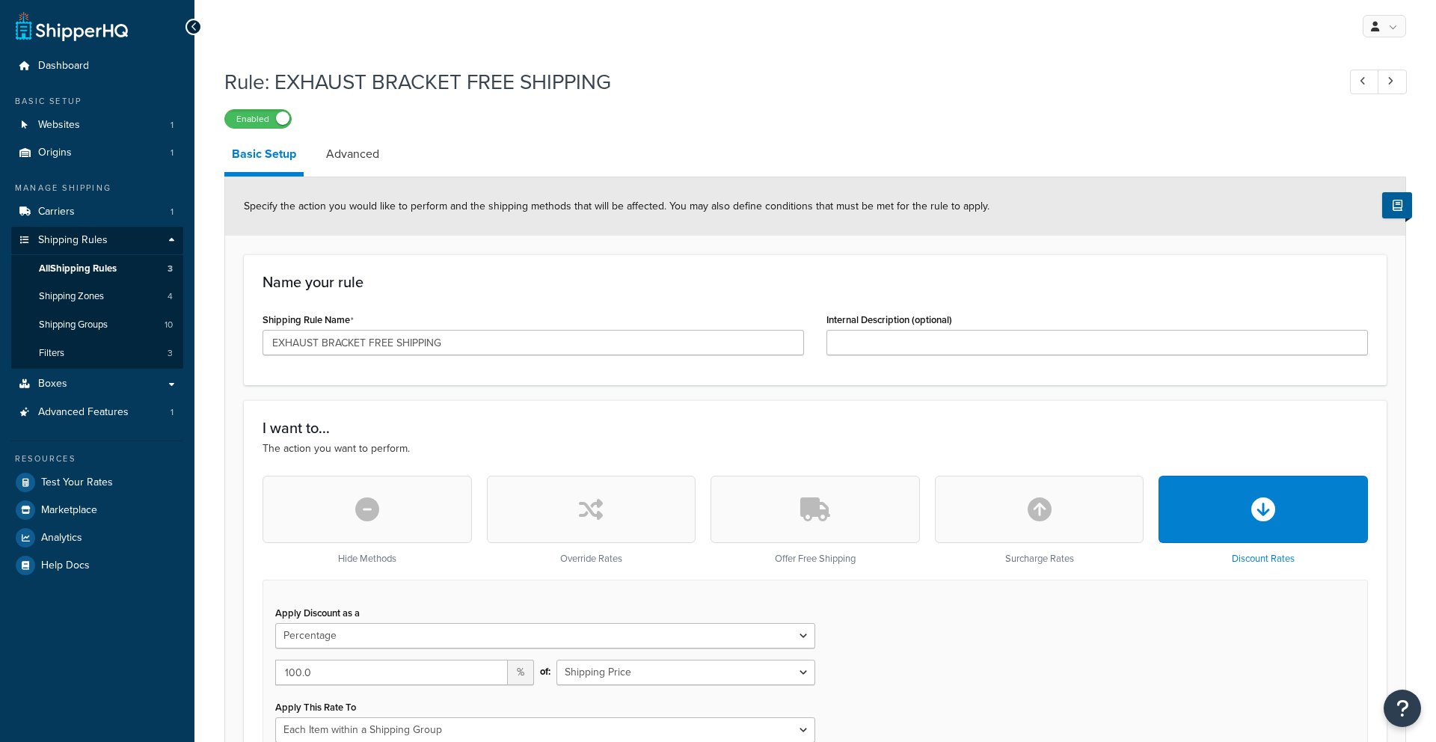
select select "PERCENTAGE"
select select "ITEM"
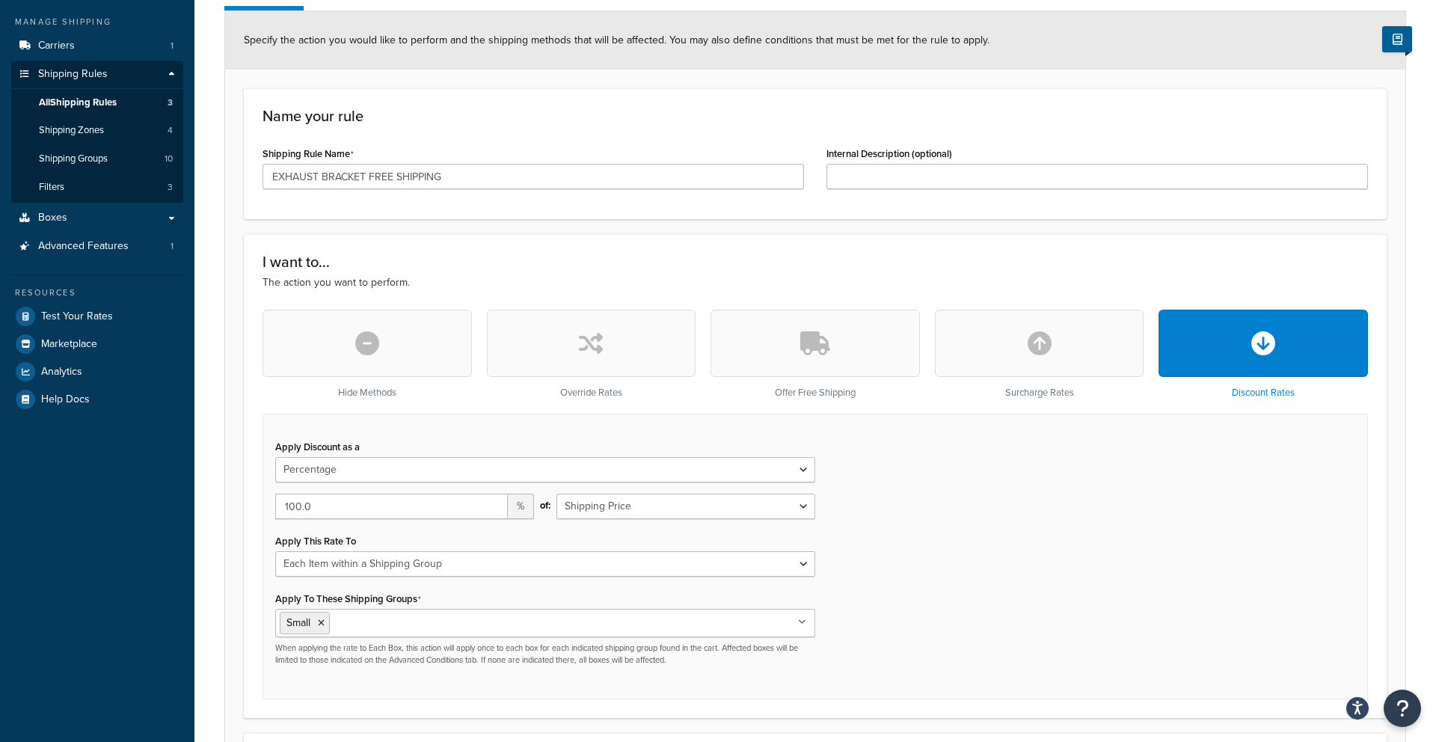
scroll to position [156, 0]
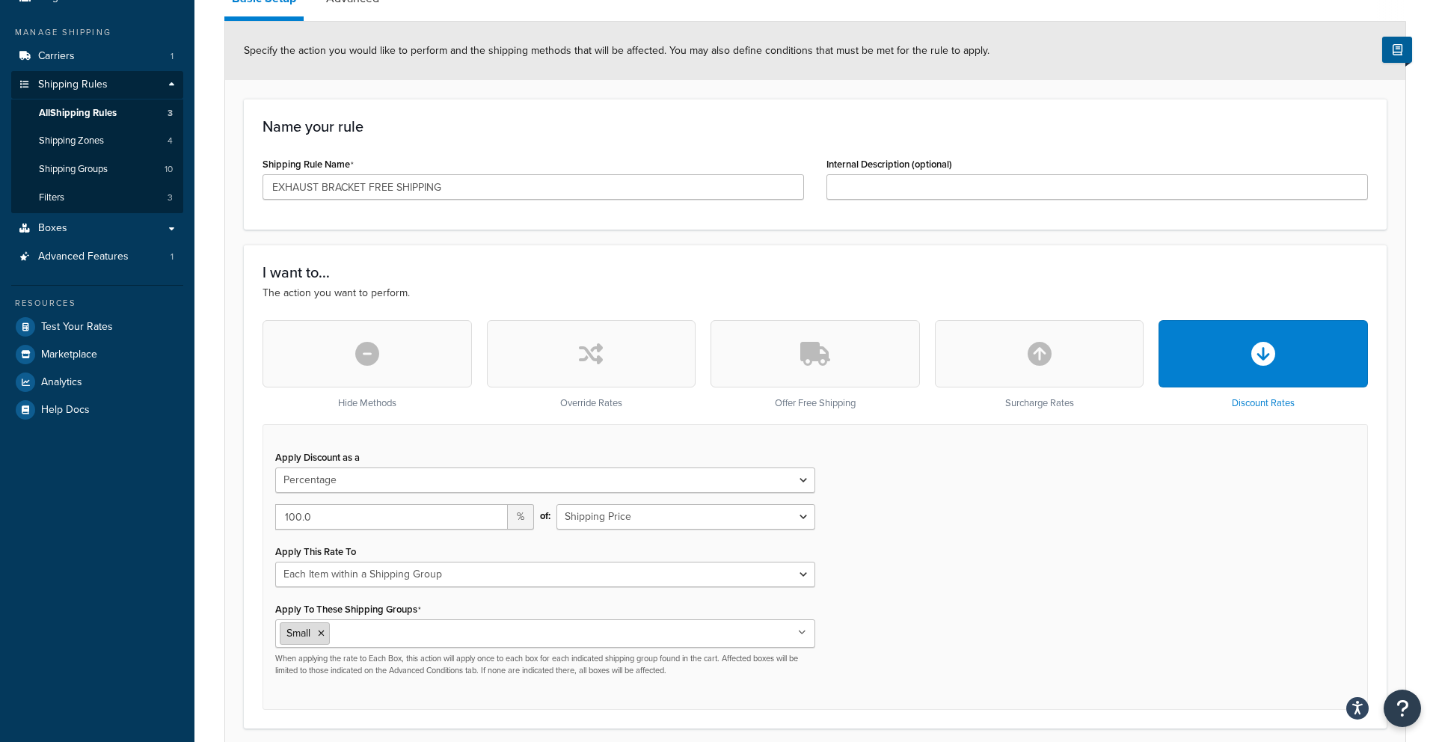
click at [325, 635] on icon at bounding box center [321, 633] width 7 height 9
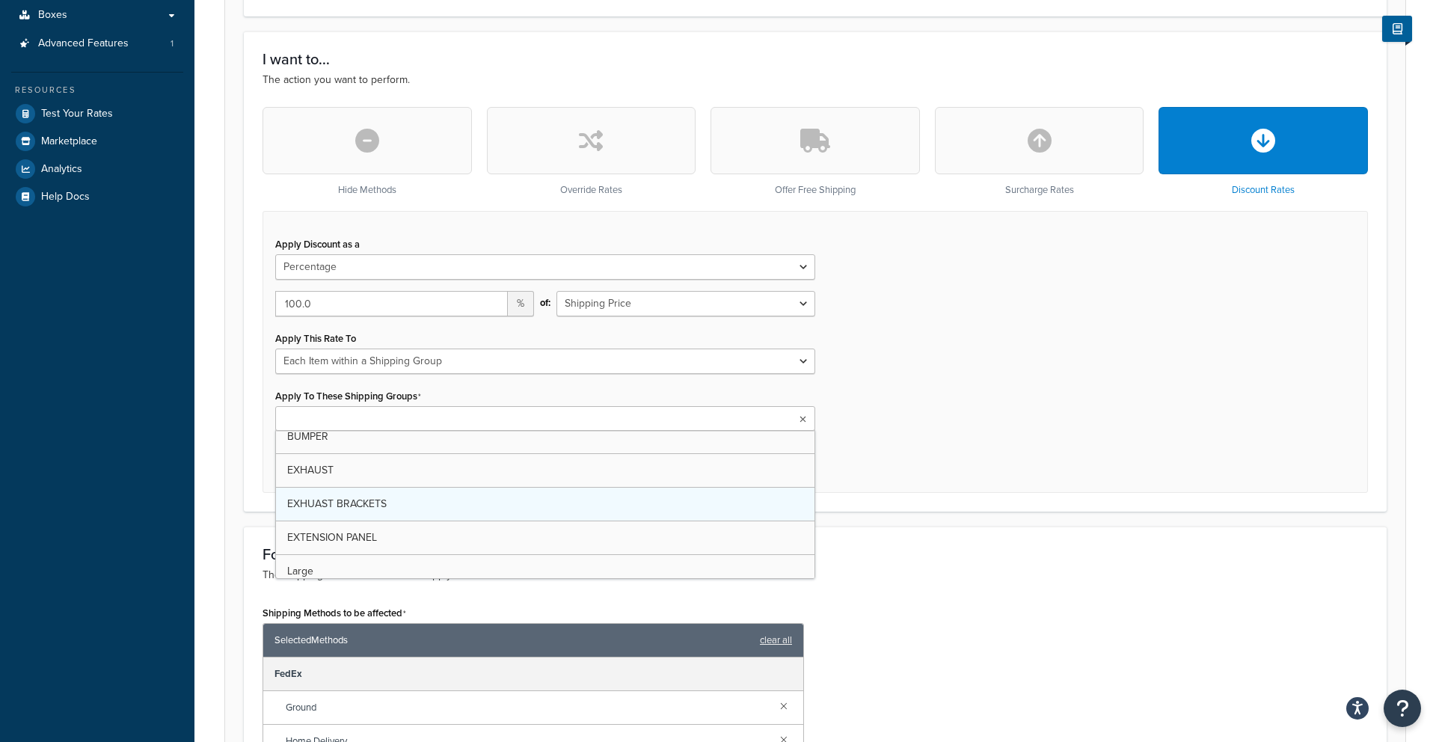
scroll to position [43, 0]
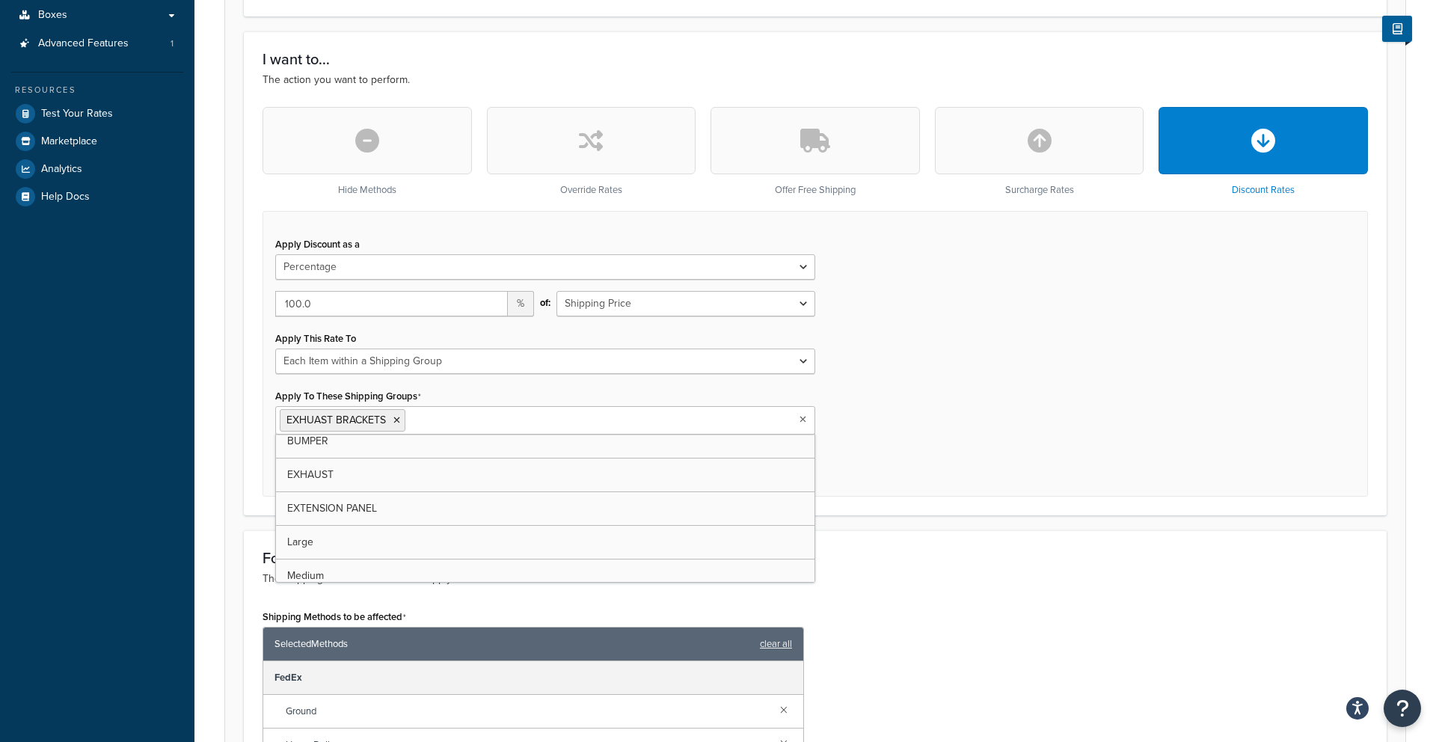
click at [1007, 423] on div "Apply Discount as a Flat Rate Percentage Flat Rate & Percentage 100.0 % of: Shi…" at bounding box center [814, 354] width 1105 height 286
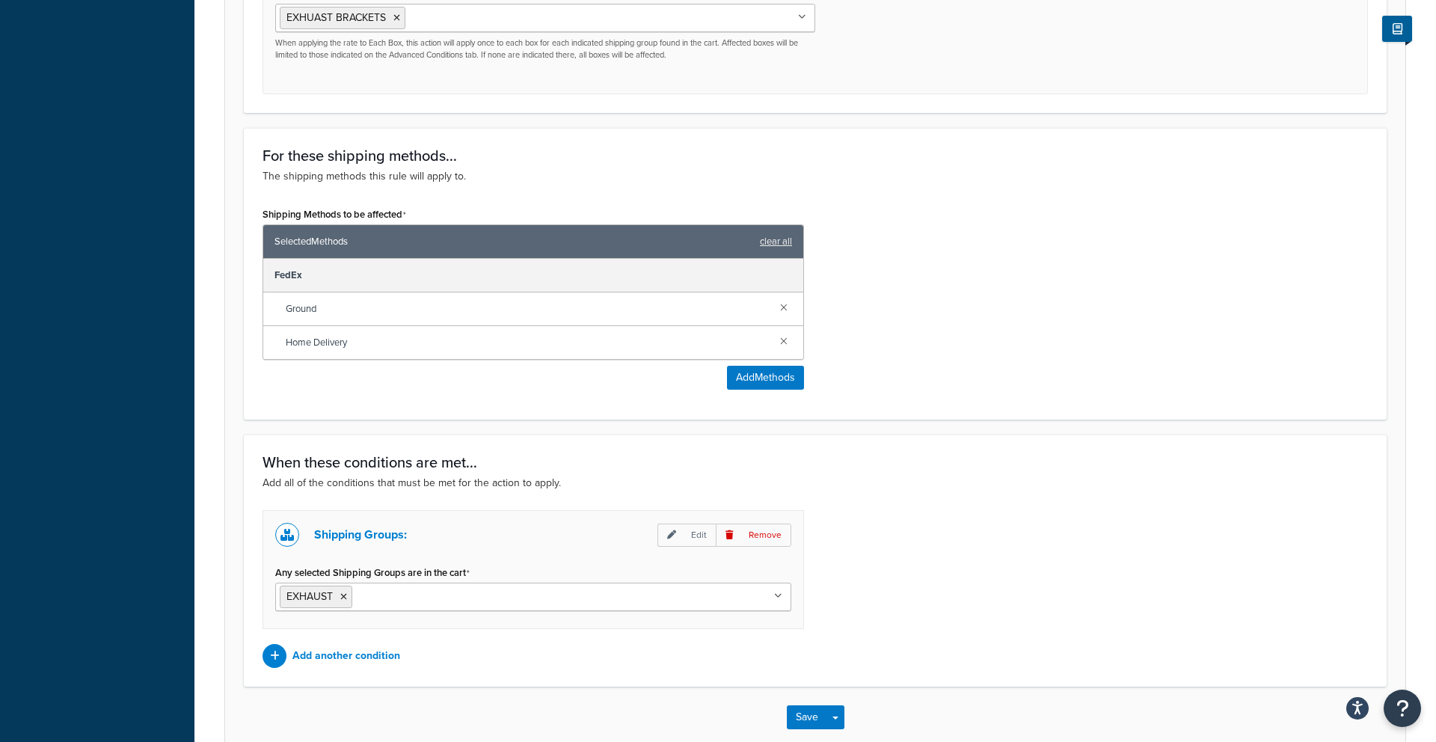
scroll to position [853, 0]
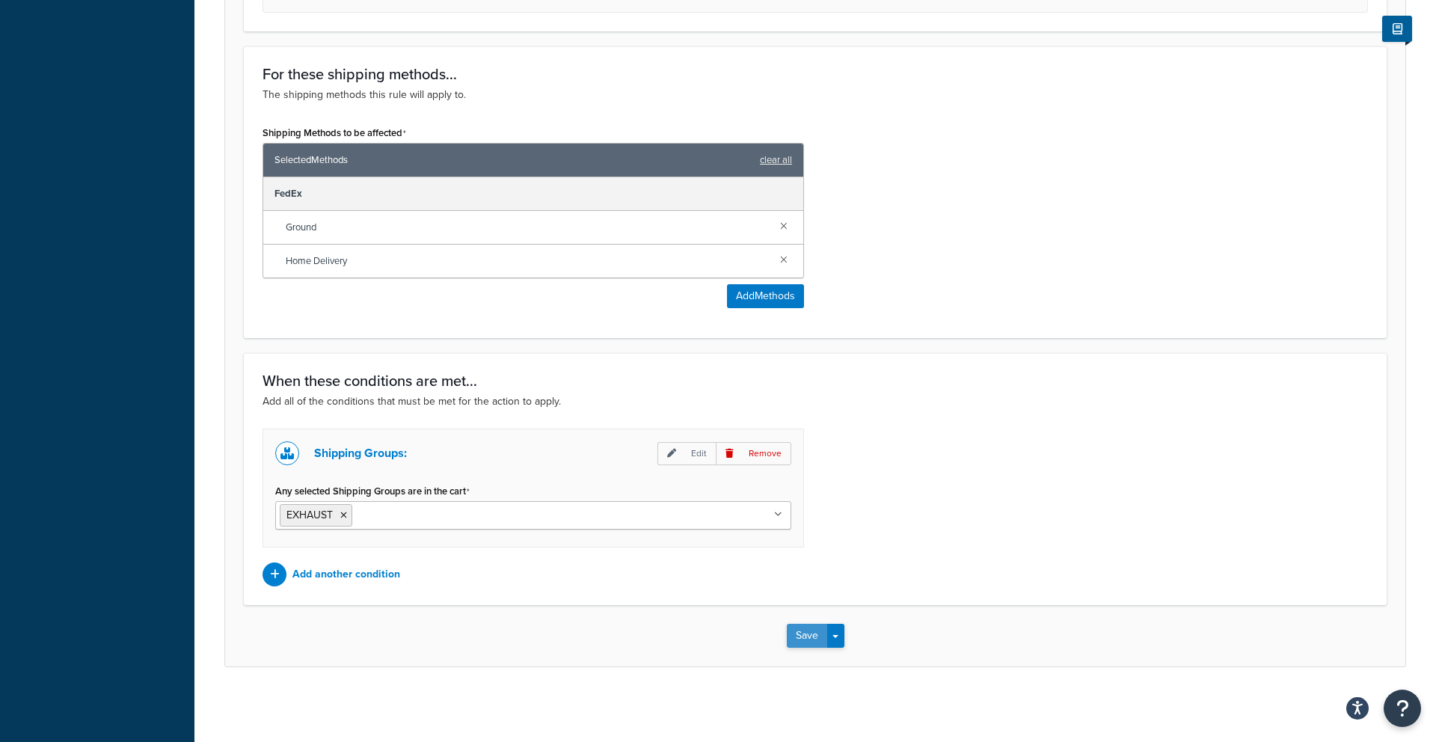
click at [798, 631] on button "Save" at bounding box center [807, 636] width 40 height 24
